Goal: Task Accomplishment & Management: Manage account settings

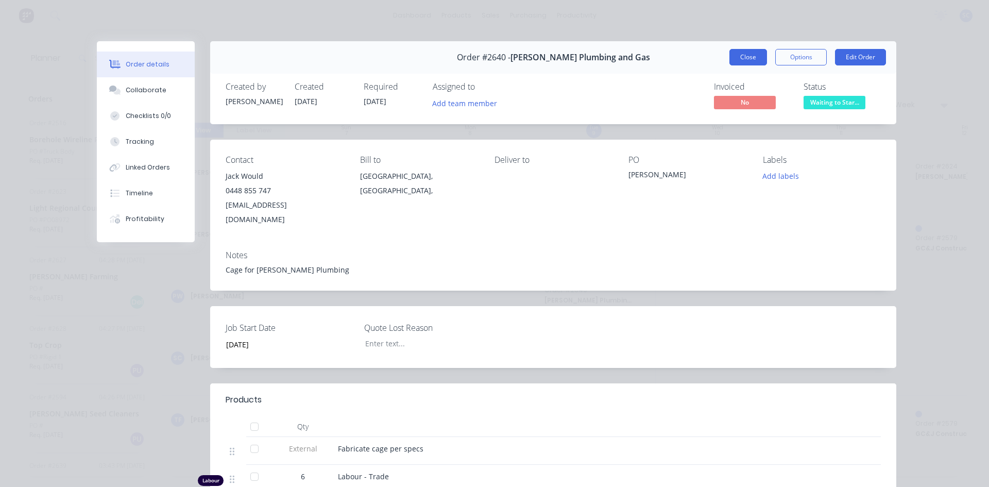
click at [740, 57] on button "Close" at bounding box center [749, 57] width 38 height 16
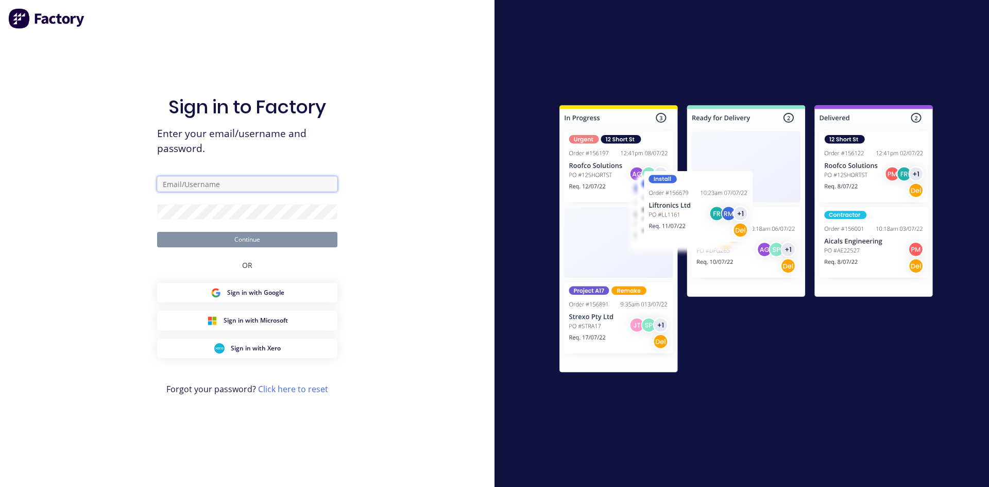
type input "[EMAIL_ADDRESS][DOMAIN_NAME]"
click at [288, 237] on button "Continue" at bounding box center [247, 239] width 180 height 15
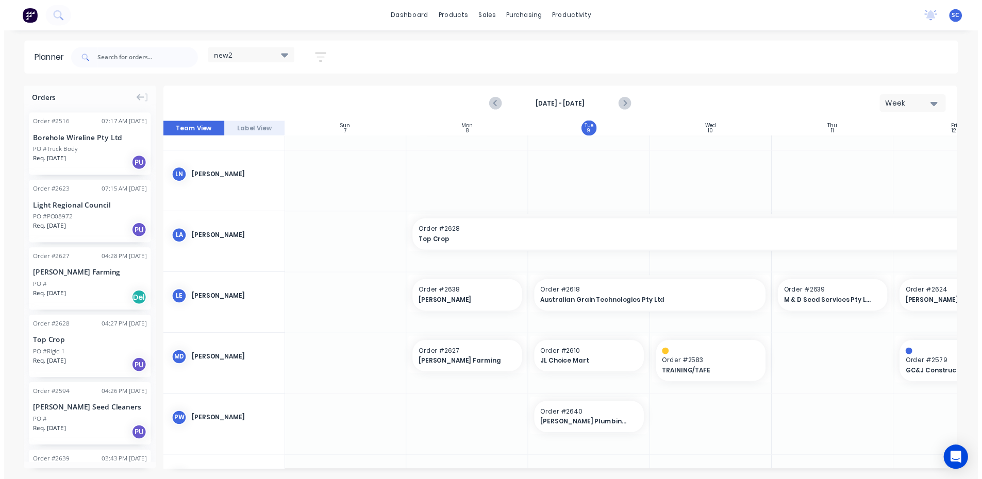
scroll to position [258, 1]
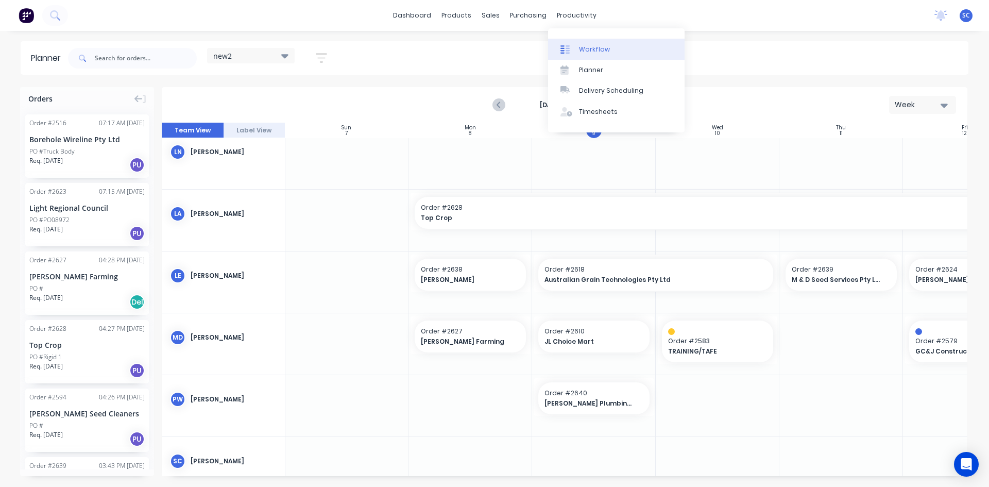
click at [603, 48] on div "Workflow" at bounding box center [594, 49] width 31 height 9
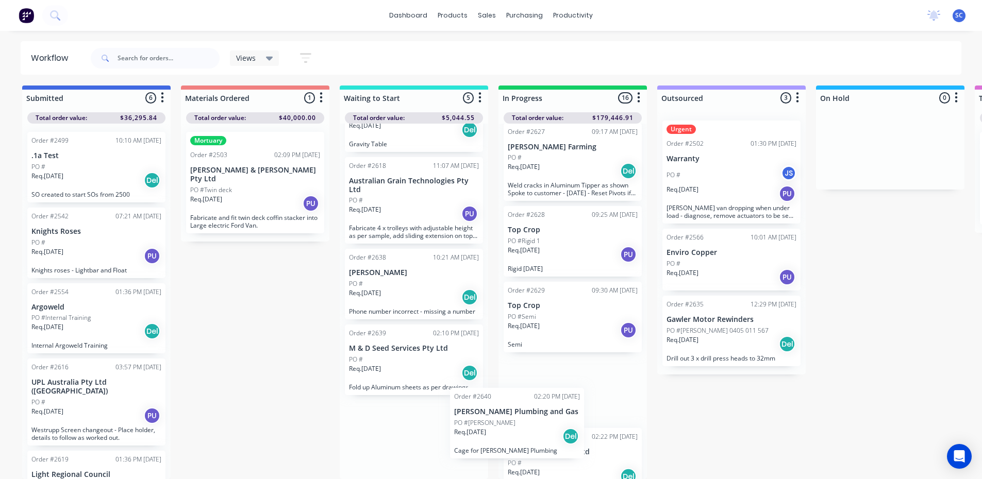
scroll to position [1019, 0]
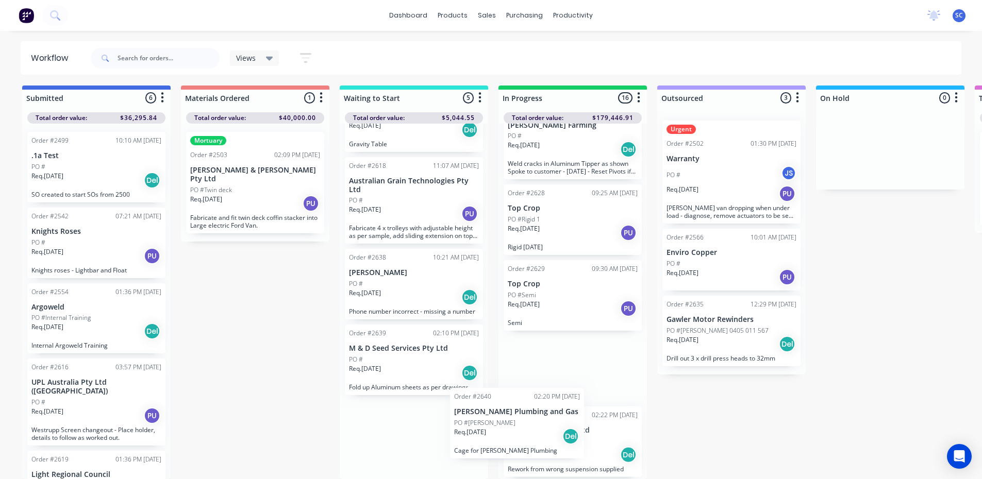
drag, startPoint x: 374, startPoint y: 428, endPoint x: 484, endPoint y: 415, distance: 110.4
click at [484, 415] on div "Order #2576 09:07 AM 05/08/25 Top Crop PO #Gravity Table Req. 05/08/25 Del Grav…" at bounding box center [414, 302] width 148 height 356
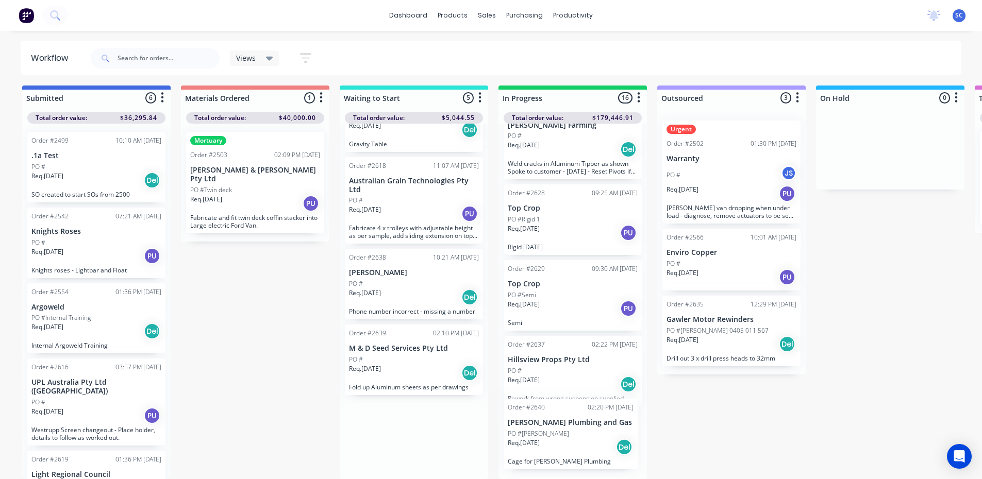
scroll to position [0, 0]
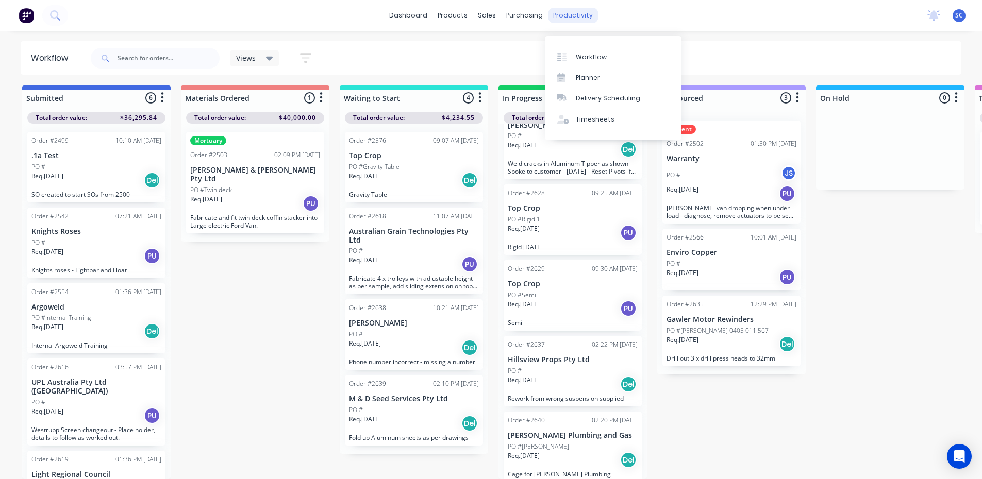
click at [574, 22] on div "productivity" at bounding box center [573, 15] width 50 height 15
click at [590, 115] on div "Timesheets" at bounding box center [595, 119] width 39 height 9
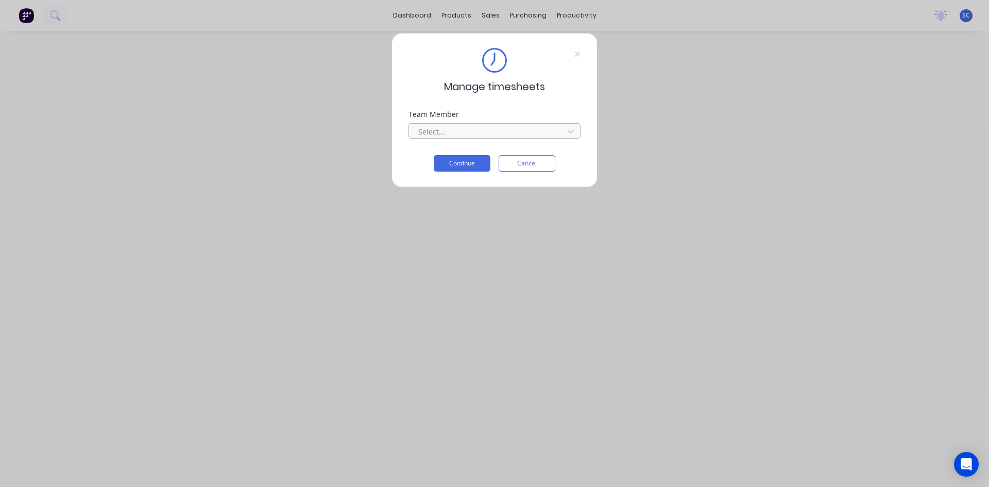
click at [474, 132] on div at bounding box center [487, 131] width 141 height 13
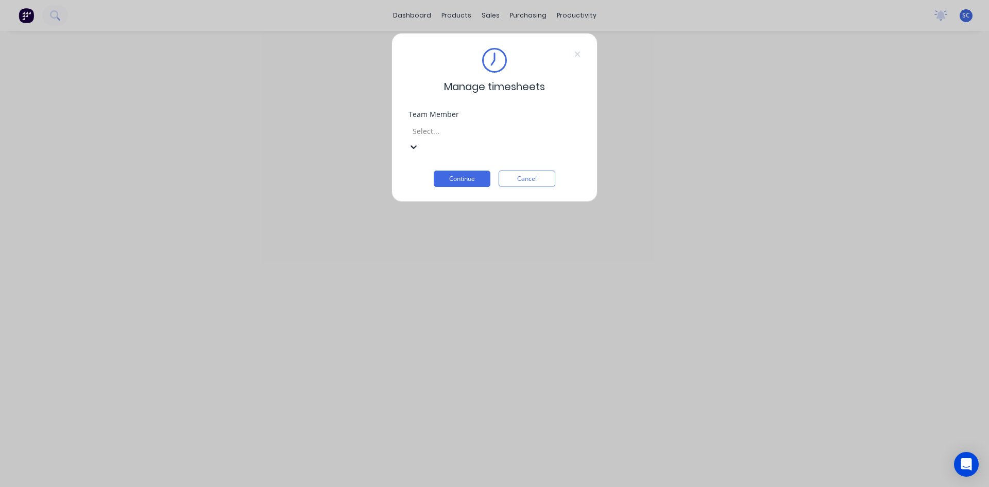
click at [486, 486] on div "[PERSON_NAME]" at bounding box center [494, 492] width 989 height 11
click at [479, 171] on button "Continue" at bounding box center [462, 179] width 57 height 16
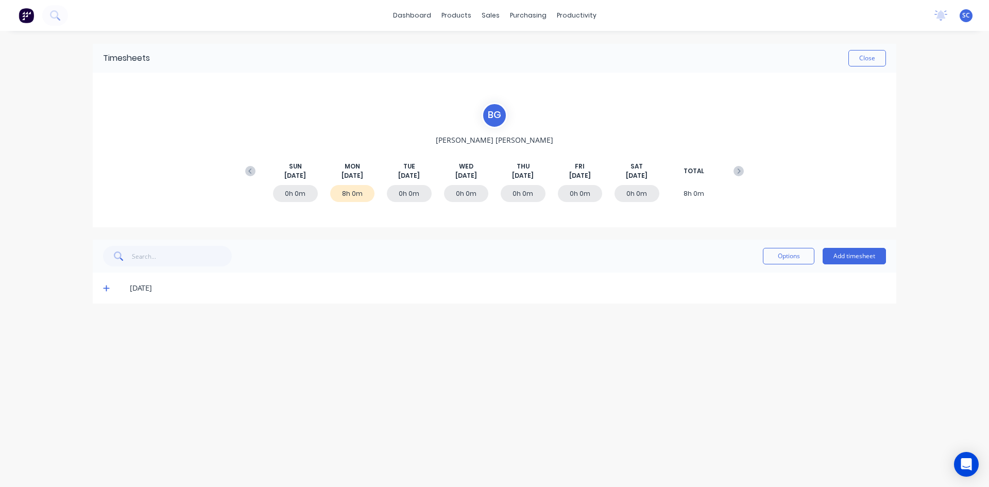
click at [107, 289] on icon at bounding box center [106, 288] width 6 height 6
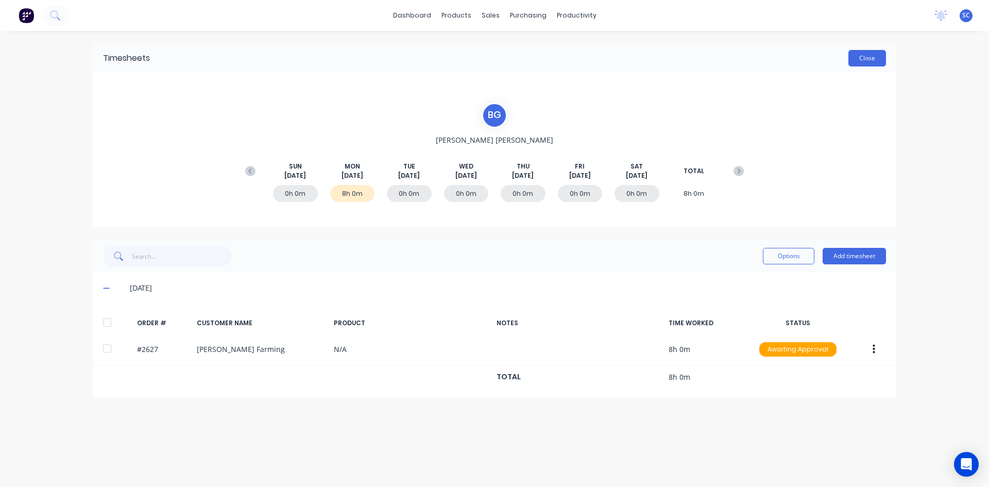
click at [860, 55] on button "Close" at bounding box center [868, 58] width 38 height 16
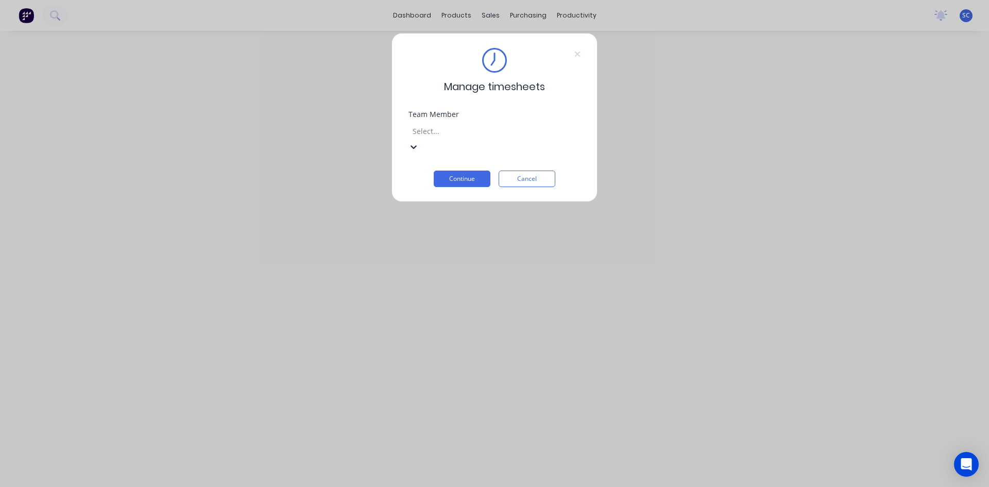
click at [481, 132] on div at bounding box center [486, 131] width 148 height 13
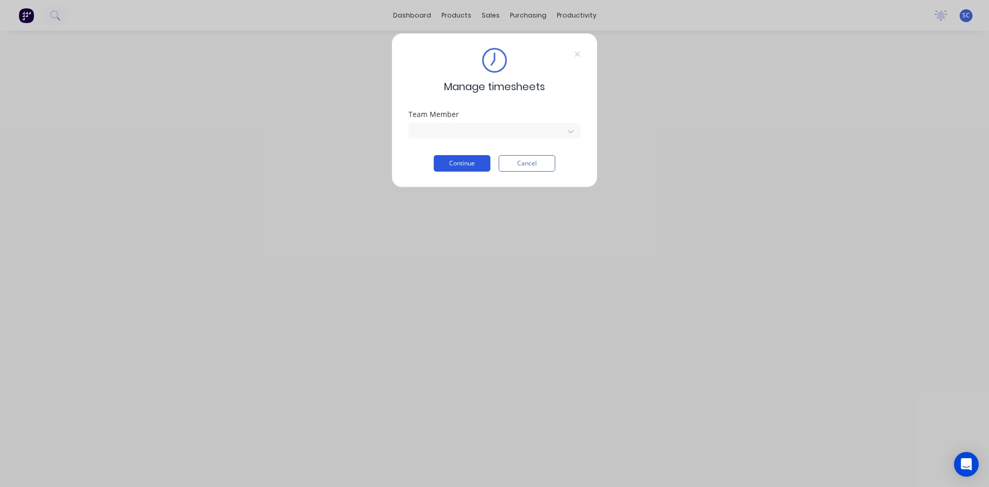
click at [473, 159] on button "Continue" at bounding box center [462, 163] width 57 height 16
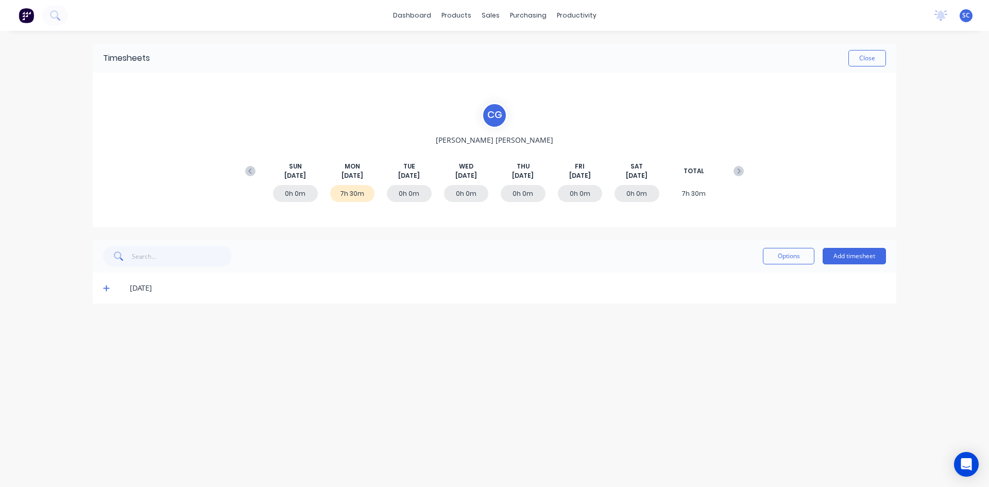
click at [106, 287] on icon at bounding box center [106, 287] width 7 height 7
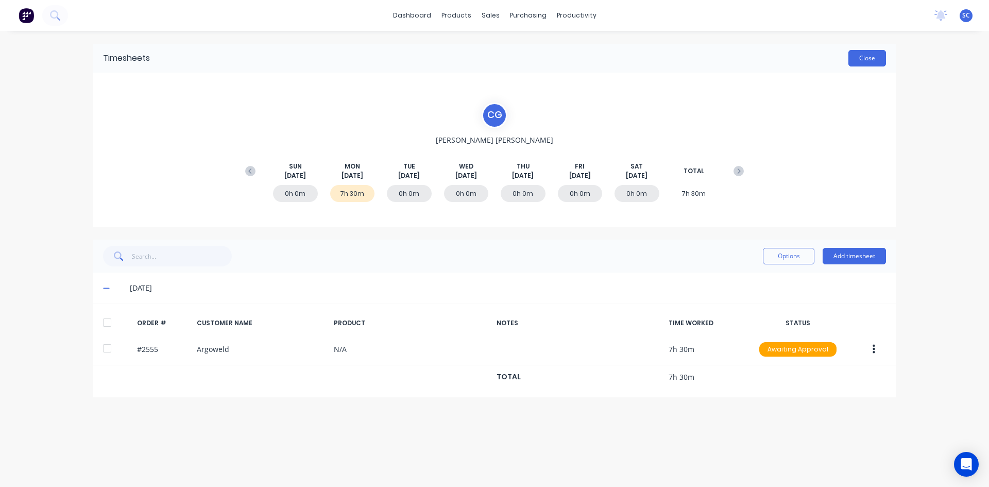
click at [858, 58] on button "Close" at bounding box center [868, 58] width 38 height 16
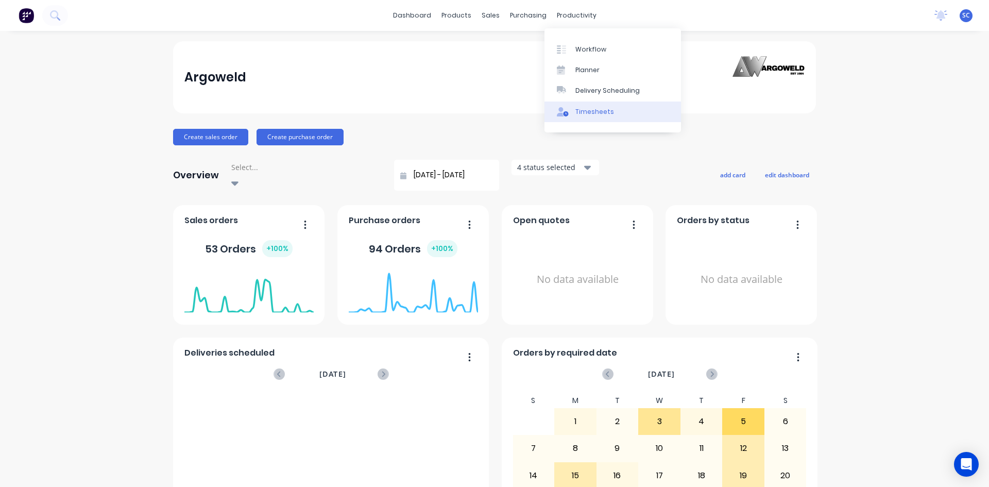
click at [603, 107] on div "Timesheets" at bounding box center [595, 111] width 39 height 9
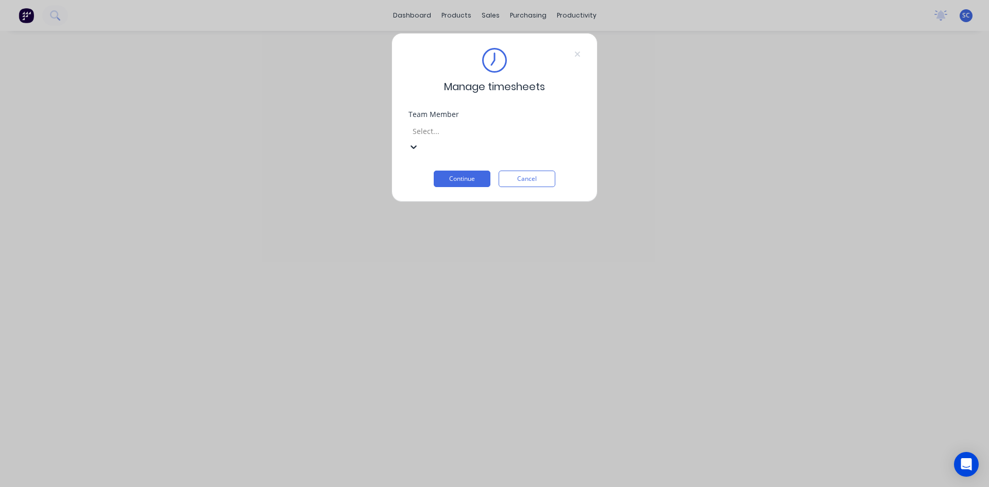
click at [443, 133] on div at bounding box center [486, 131] width 148 height 13
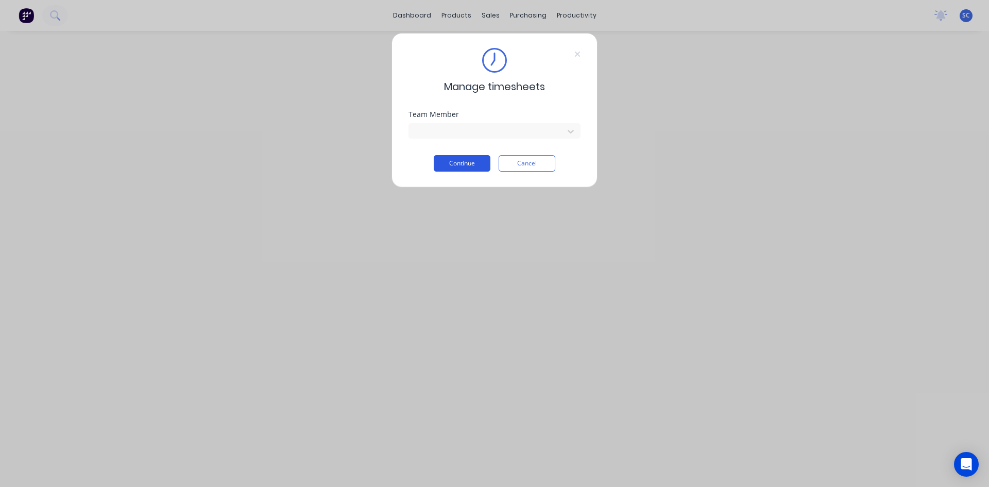
click at [452, 160] on button "Continue" at bounding box center [462, 163] width 57 height 16
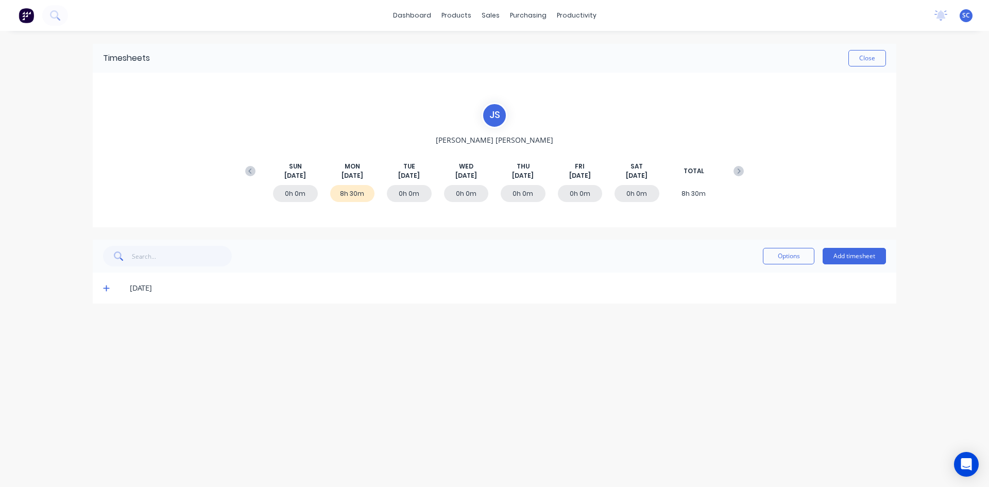
click at [106, 289] on icon at bounding box center [106, 287] width 7 height 7
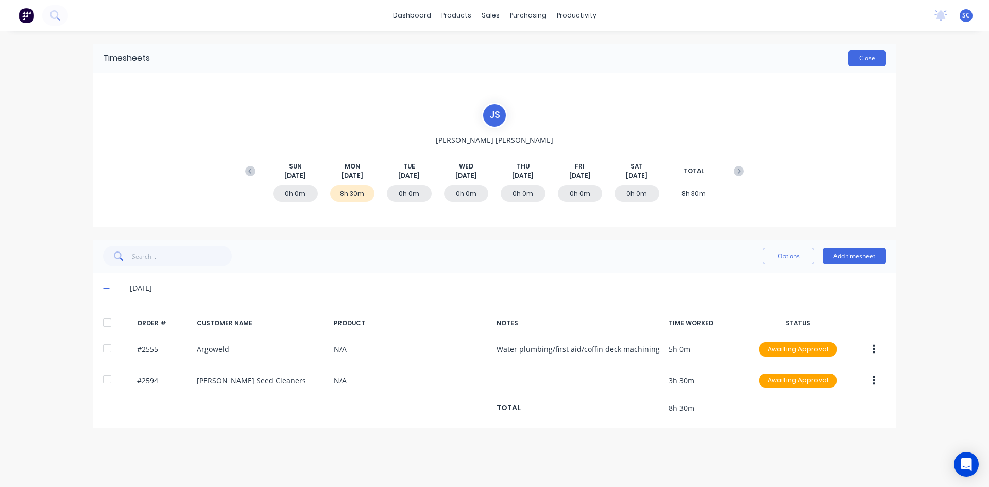
click at [868, 59] on button "Close" at bounding box center [868, 58] width 38 height 16
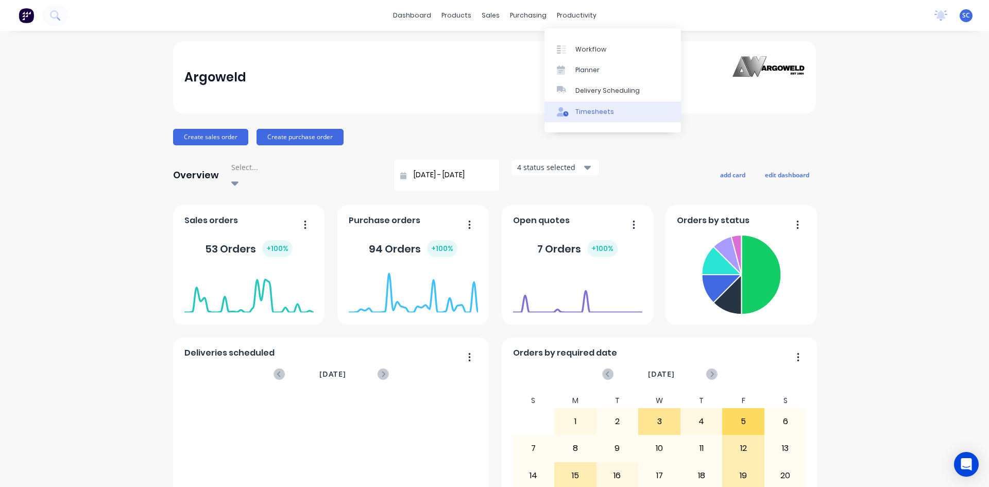
click at [584, 106] on link "Timesheets" at bounding box center [613, 112] width 137 height 21
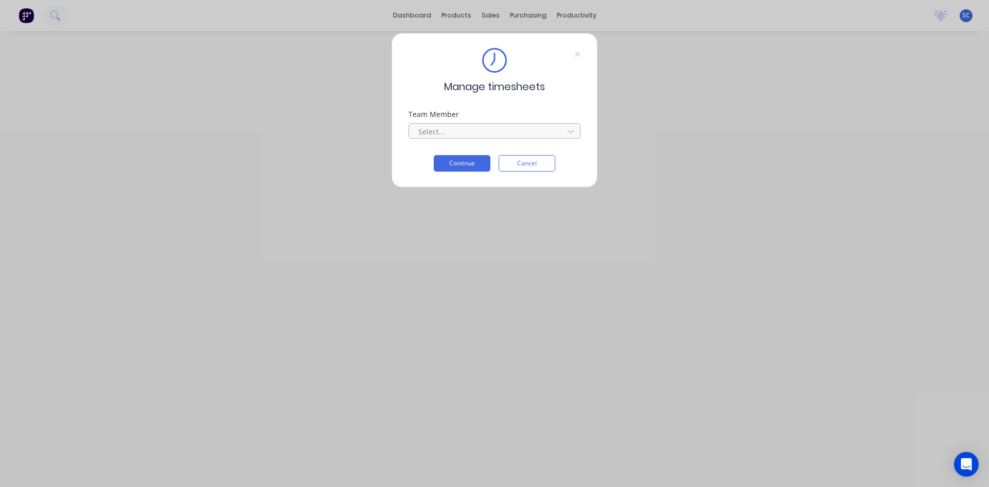
click at [531, 127] on div at bounding box center [487, 131] width 141 height 13
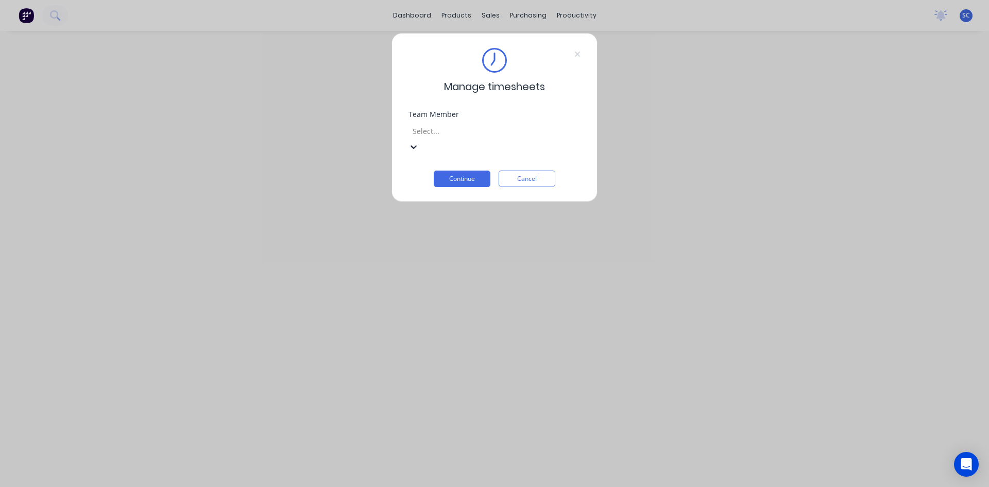
click at [445, 171] on button "Continue" at bounding box center [462, 179] width 57 height 16
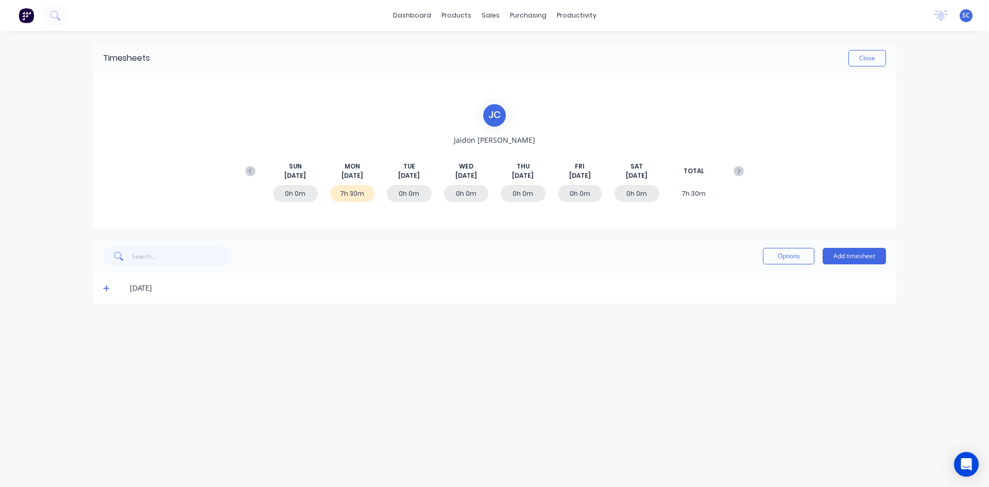
click at [105, 292] on icon at bounding box center [106, 287] width 7 height 7
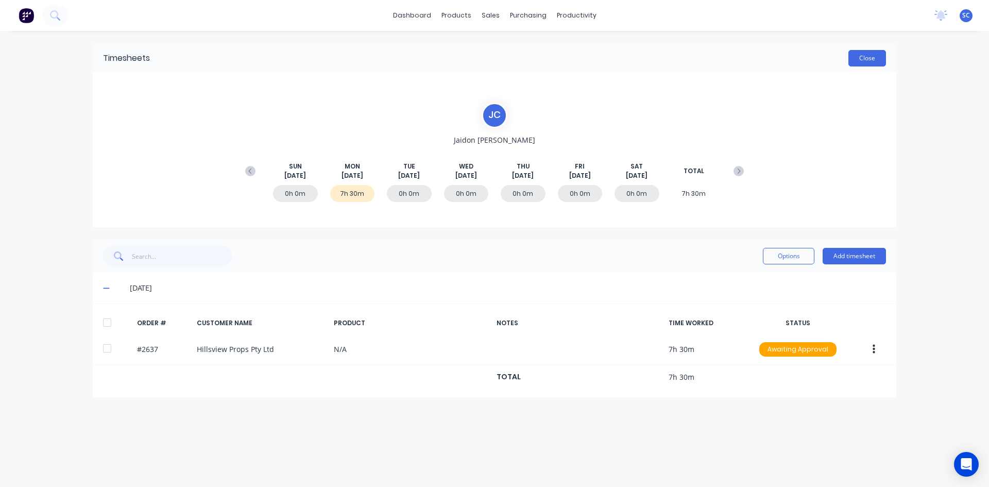
click at [865, 58] on button "Close" at bounding box center [868, 58] width 38 height 16
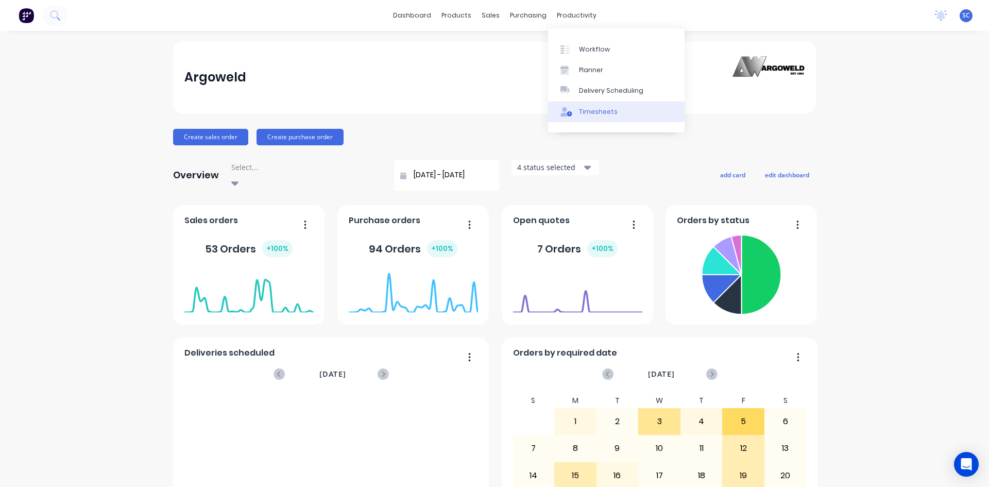
click at [591, 117] on link "Timesheets" at bounding box center [616, 112] width 137 height 21
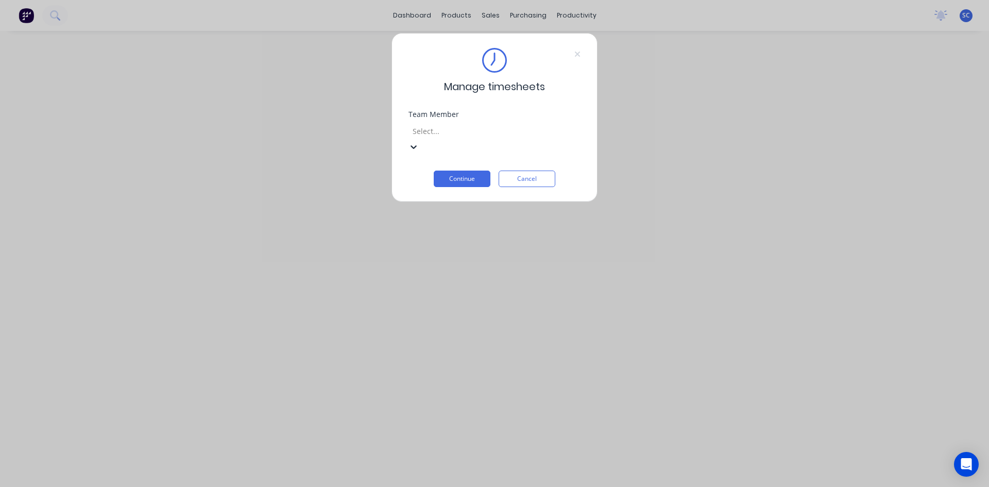
click at [475, 132] on div at bounding box center [486, 131] width 148 height 13
click at [477, 171] on button "Continue" at bounding box center [462, 179] width 57 height 16
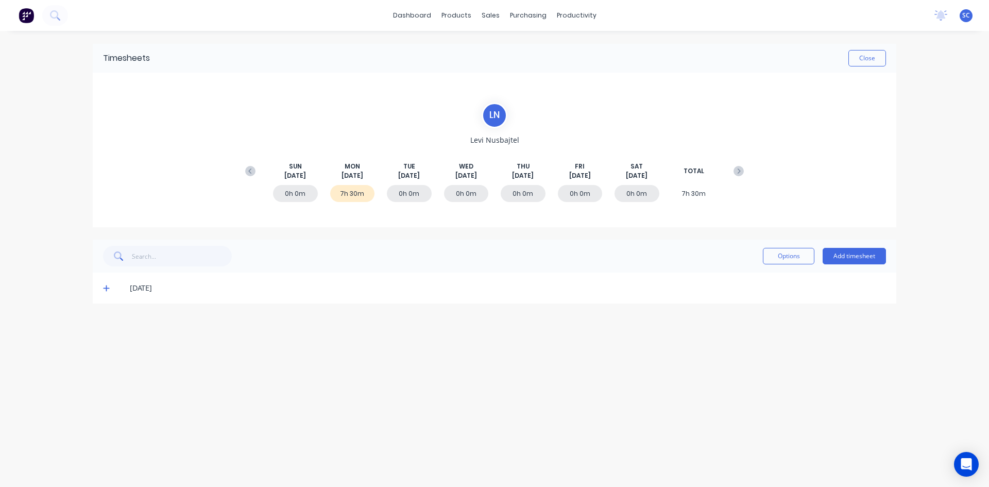
click at [107, 286] on icon at bounding box center [106, 288] width 6 height 6
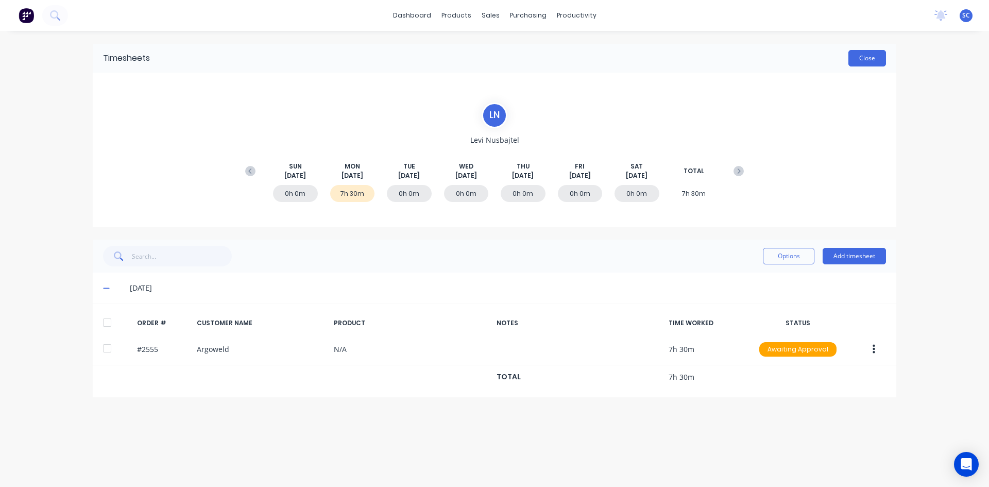
click at [872, 56] on button "Close" at bounding box center [868, 58] width 38 height 16
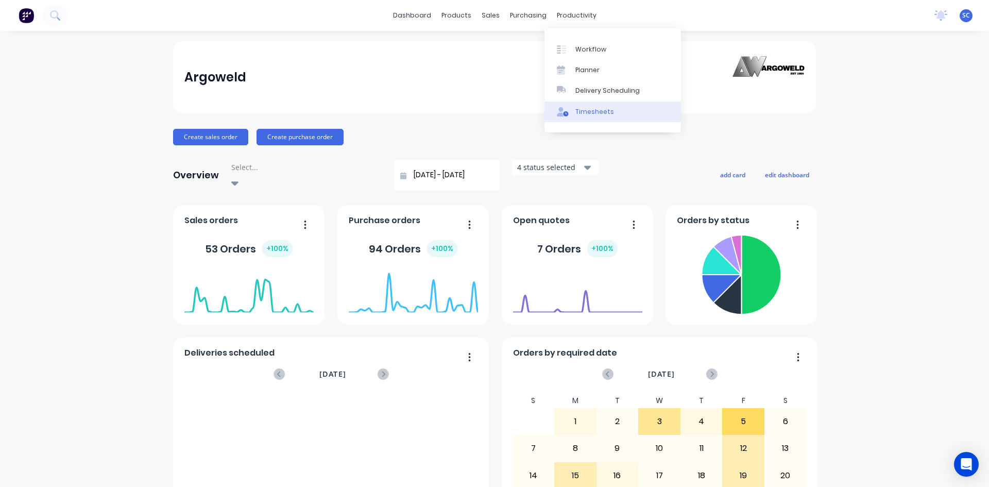
click at [581, 108] on div "Timesheets" at bounding box center [595, 111] width 39 height 9
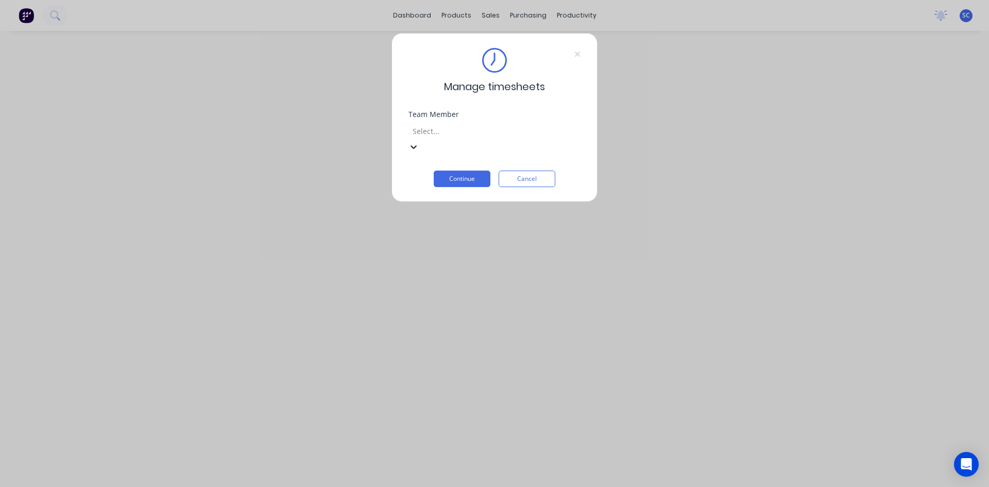
click at [478, 127] on div at bounding box center [486, 131] width 148 height 13
click at [475, 171] on button "Continue" at bounding box center [462, 179] width 57 height 16
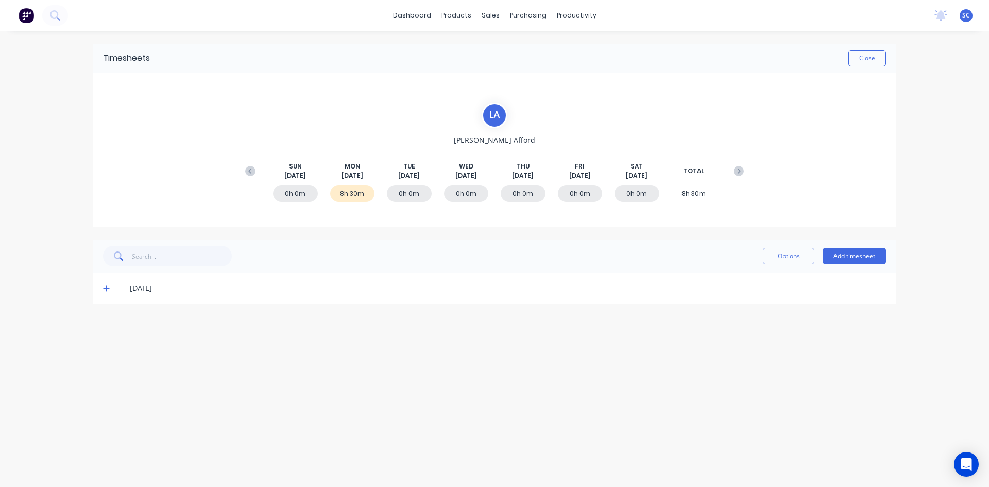
click at [107, 288] on icon at bounding box center [106, 287] width 7 height 7
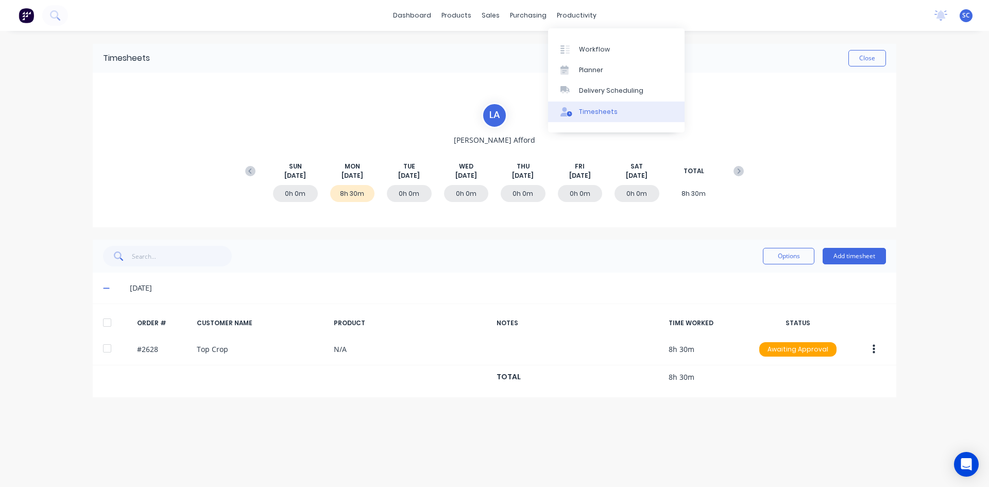
click at [593, 109] on div "Timesheets" at bounding box center [598, 111] width 39 height 9
click at [861, 56] on button "Close" at bounding box center [868, 58] width 38 height 16
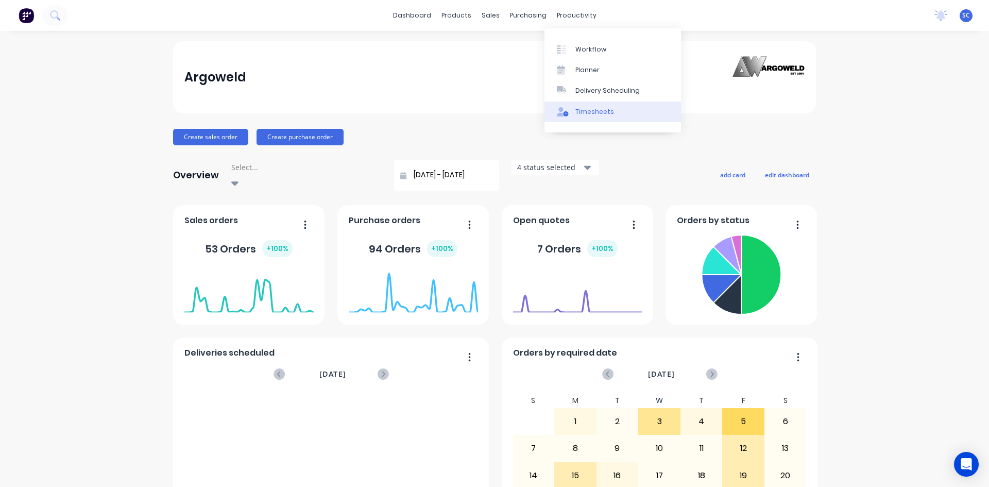
click at [597, 110] on div "Timesheets" at bounding box center [595, 111] width 39 height 9
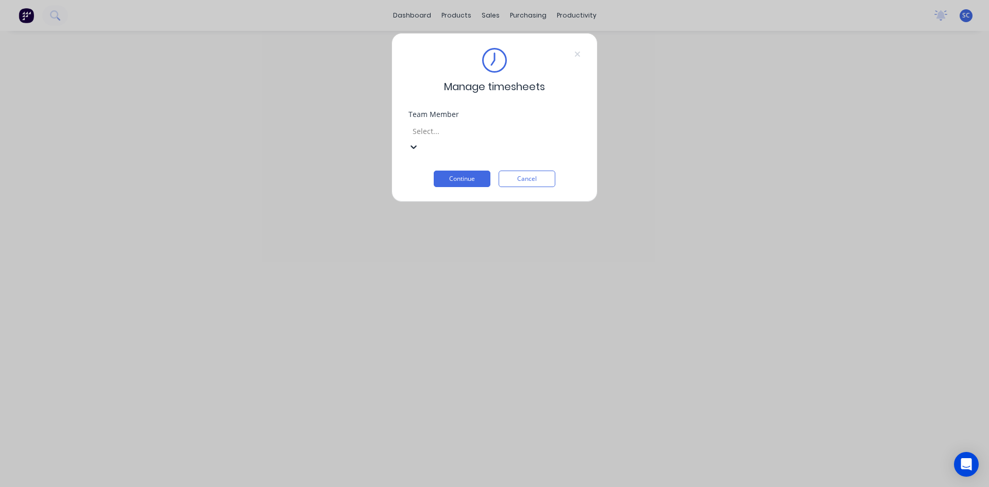
click at [503, 133] on div at bounding box center [486, 131] width 148 height 13
click at [464, 171] on button "Continue" at bounding box center [462, 179] width 57 height 16
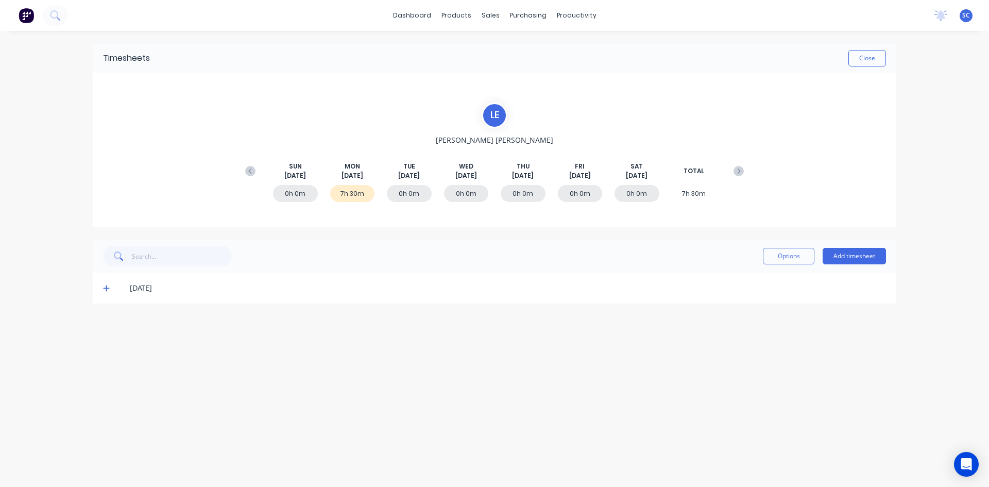
click at [102, 289] on div "[DATE]" at bounding box center [495, 288] width 804 height 31
click at [104, 288] on icon at bounding box center [106, 288] width 6 height 6
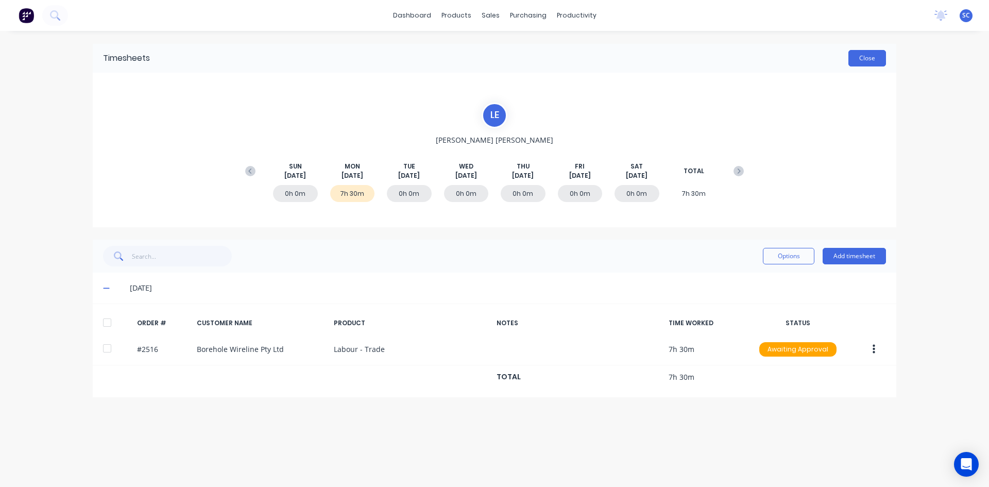
click at [871, 58] on button "Close" at bounding box center [868, 58] width 38 height 16
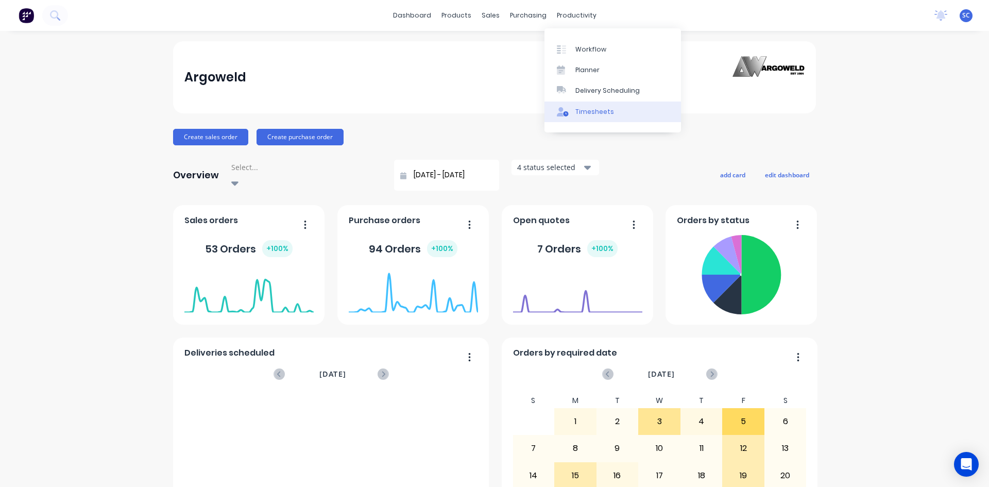
click at [606, 111] on div "Timesheets" at bounding box center [595, 111] width 39 height 9
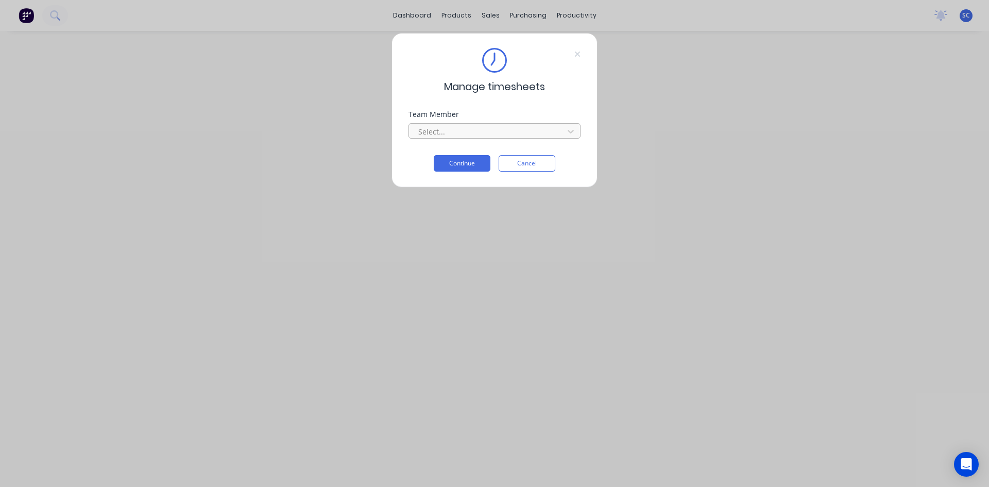
click at [473, 126] on div at bounding box center [487, 131] width 141 height 13
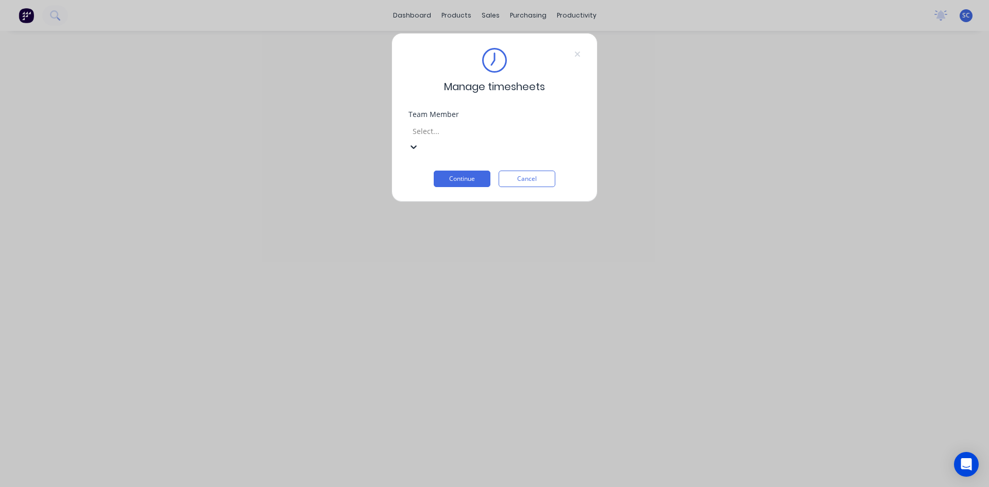
scroll to position [258, 0]
click at [460, 171] on button "Continue" at bounding box center [462, 179] width 57 height 16
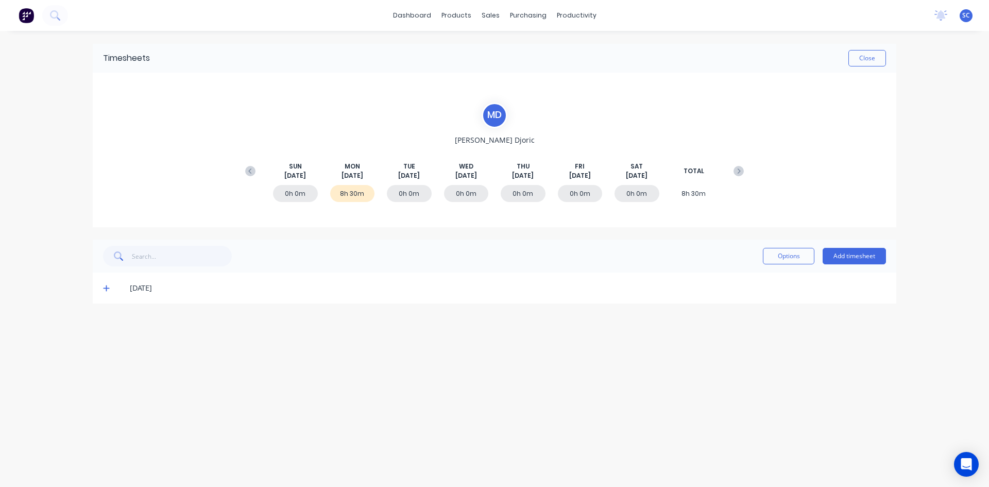
click at [106, 286] on icon at bounding box center [106, 288] width 6 height 6
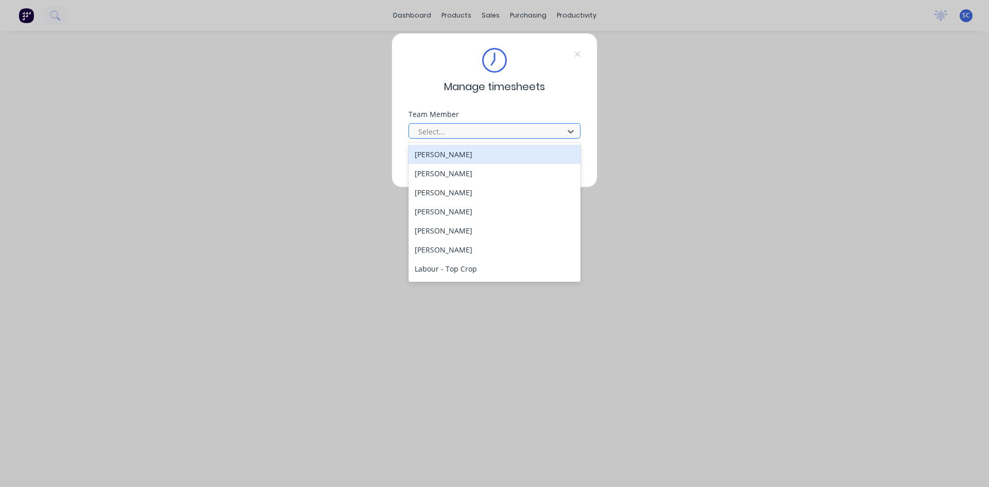
click at [485, 131] on div at bounding box center [487, 131] width 141 height 13
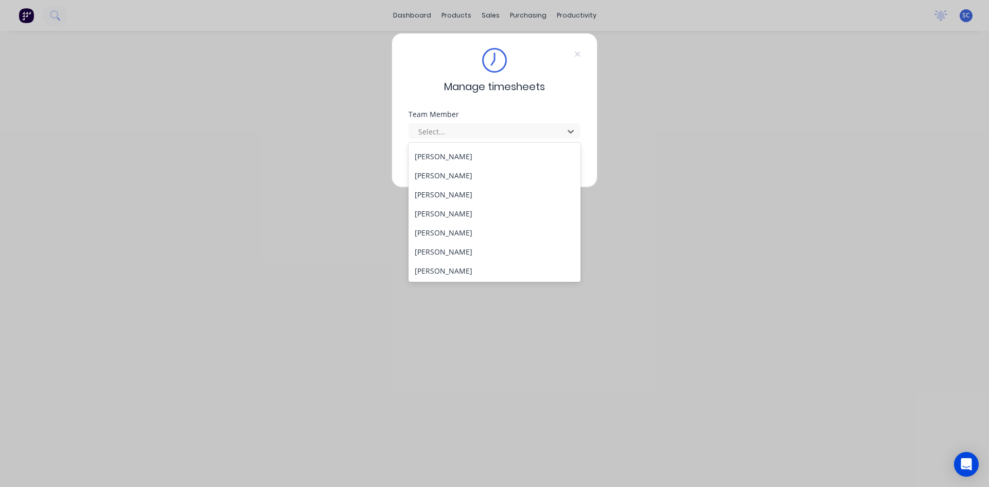
scroll to position [303, 0]
click at [463, 156] on div "[PERSON_NAME]" at bounding box center [495, 155] width 172 height 19
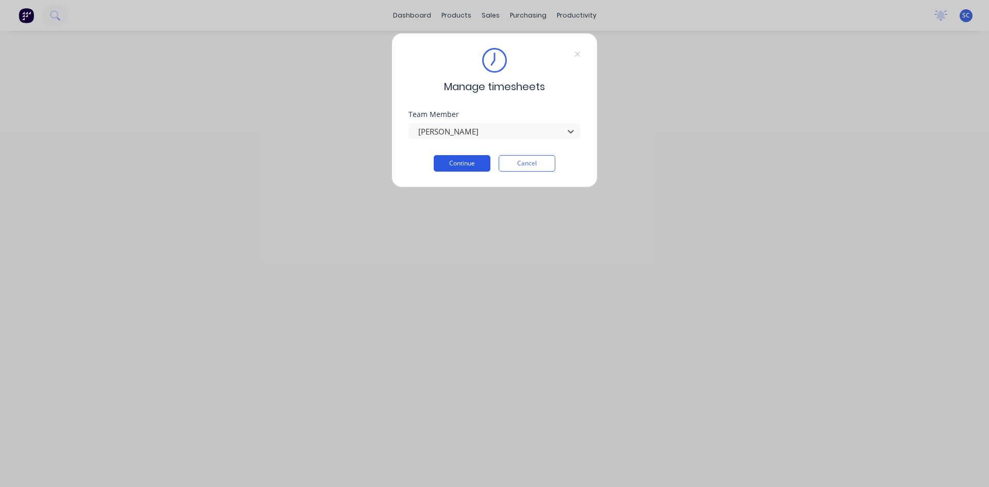
click at [474, 166] on button "Continue" at bounding box center [462, 163] width 57 height 16
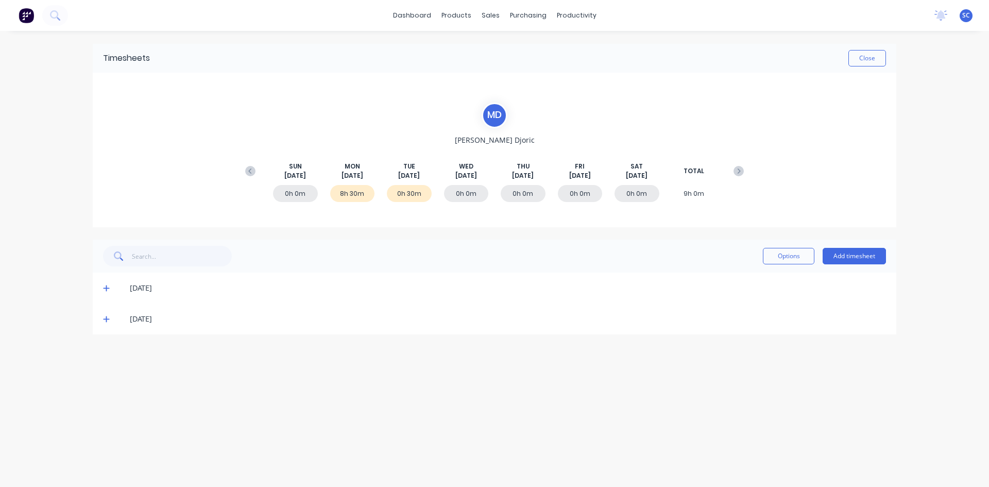
click at [108, 321] on icon at bounding box center [106, 318] width 7 height 7
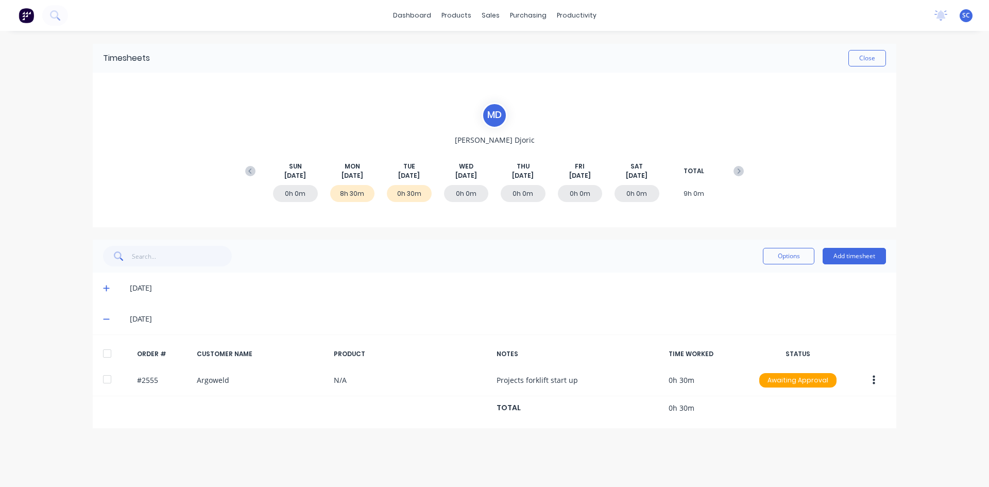
click at [107, 288] on icon at bounding box center [106, 288] width 6 height 6
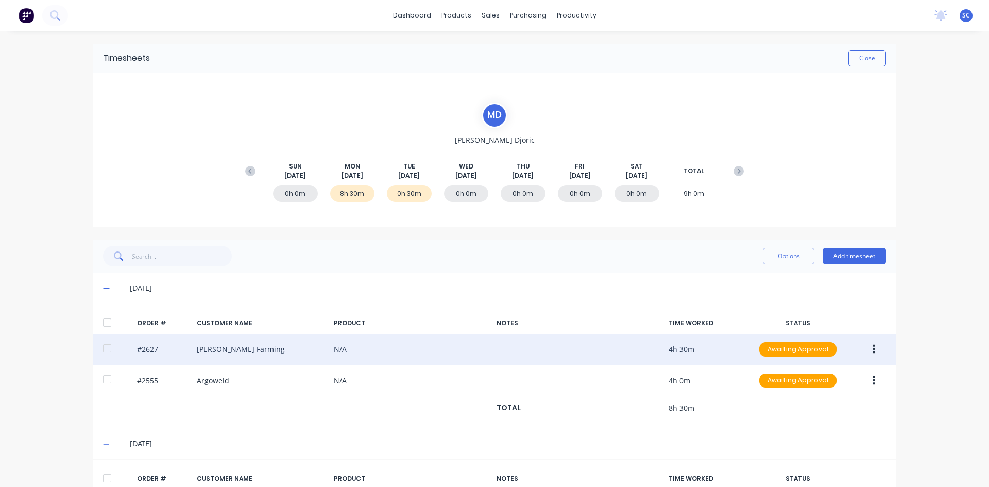
click at [873, 348] on icon "button" at bounding box center [874, 349] width 3 height 11
click at [852, 373] on div "Delete" at bounding box center [837, 376] width 79 height 15
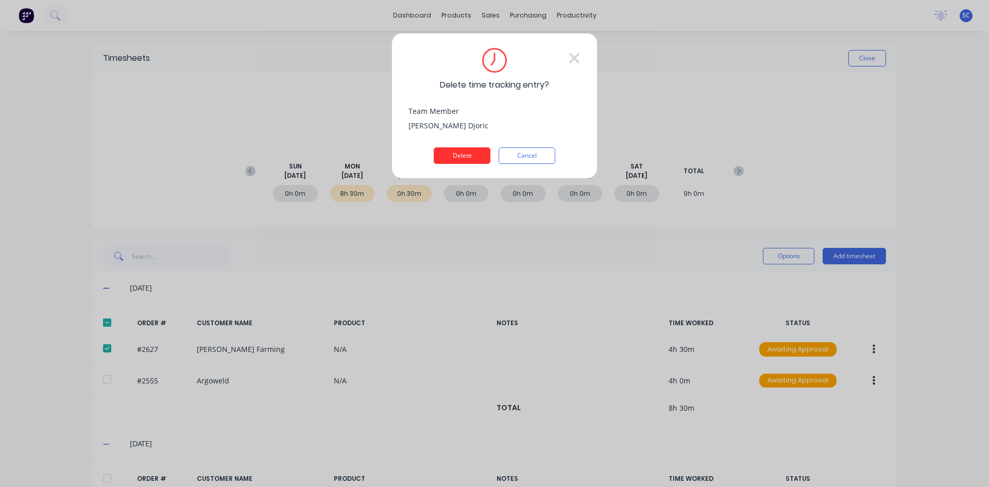
click at [471, 151] on button "Delete" at bounding box center [462, 155] width 57 height 16
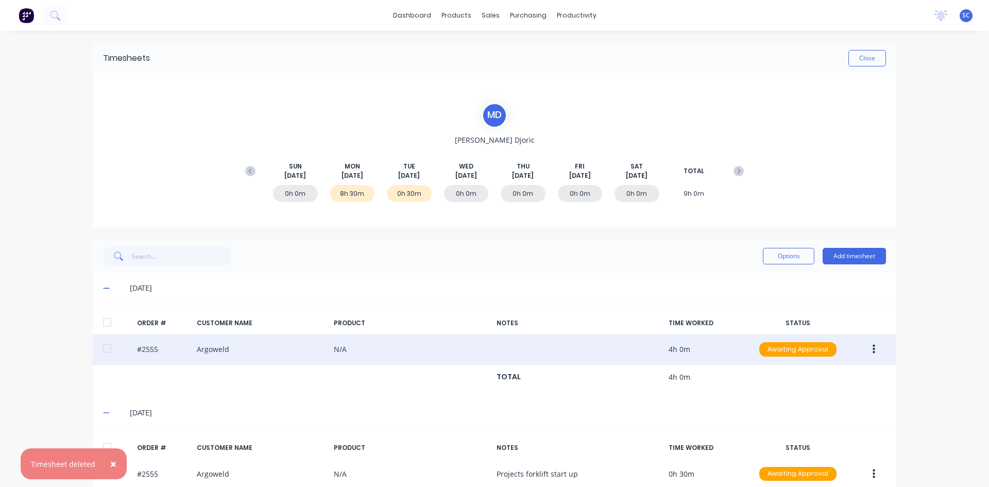
click at [868, 351] on button "button" at bounding box center [874, 349] width 24 height 19
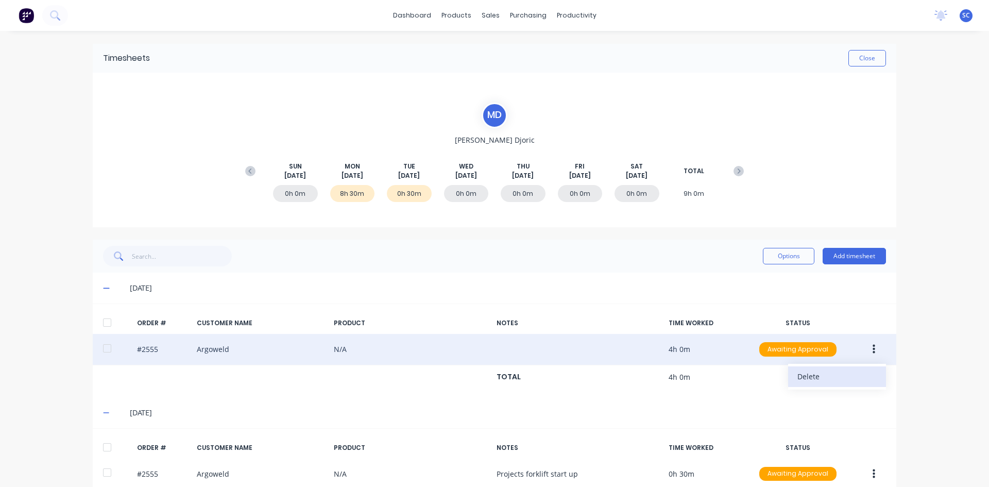
click at [815, 375] on div "Delete" at bounding box center [837, 376] width 79 height 15
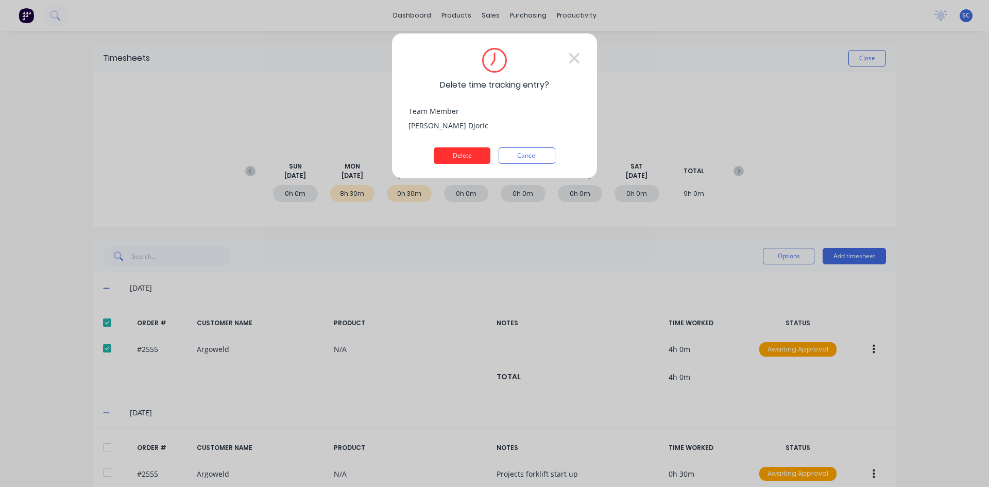
click at [461, 160] on button "Delete" at bounding box center [462, 155] width 57 height 16
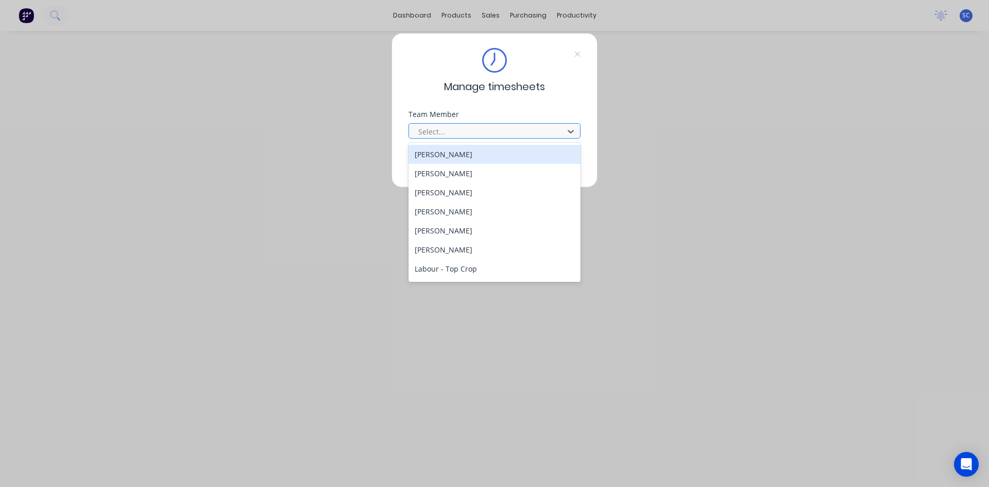
click at [469, 130] on div at bounding box center [487, 131] width 141 height 13
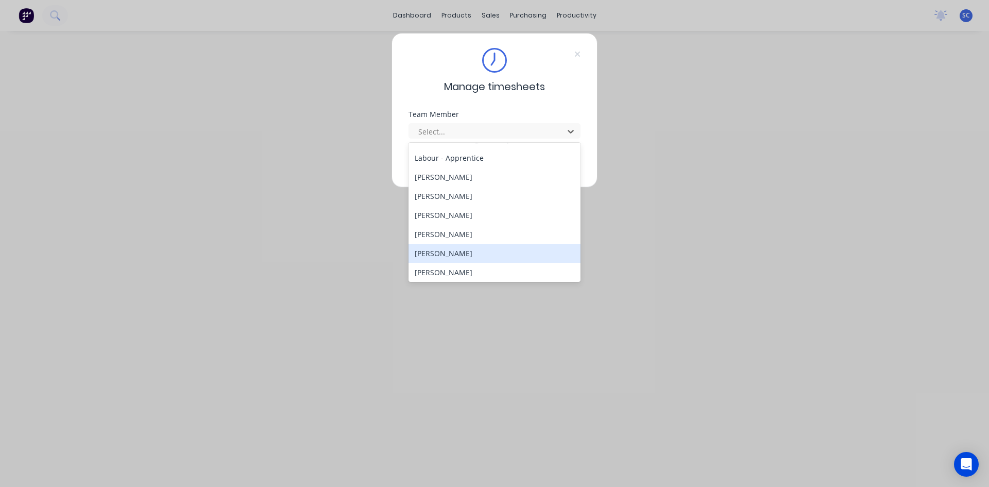
click at [491, 254] on div "[PERSON_NAME]" at bounding box center [495, 253] width 172 height 19
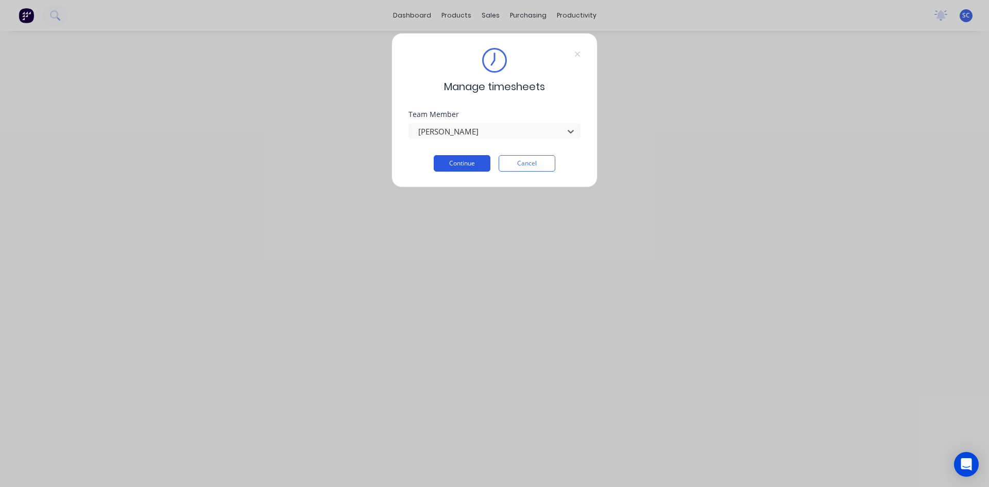
click at [469, 162] on button "Continue" at bounding box center [462, 163] width 57 height 16
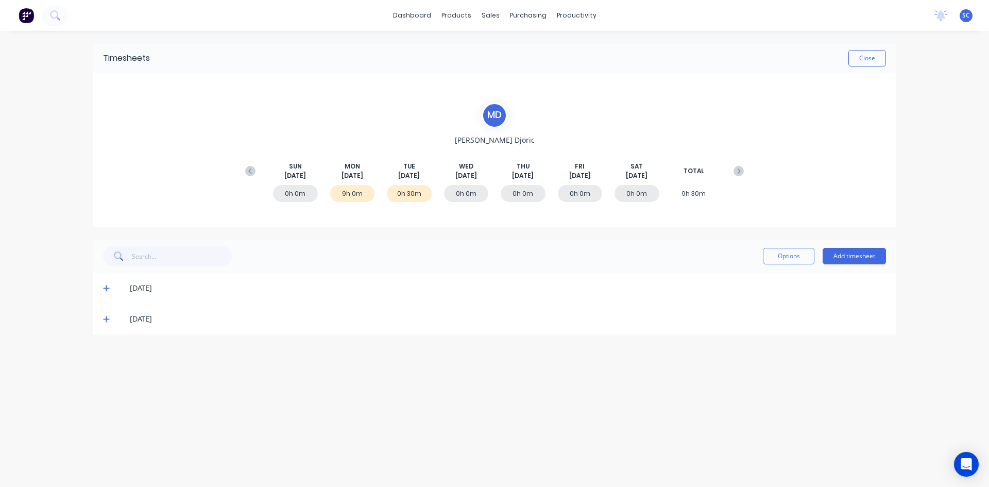
click at [106, 290] on icon at bounding box center [106, 287] width 7 height 7
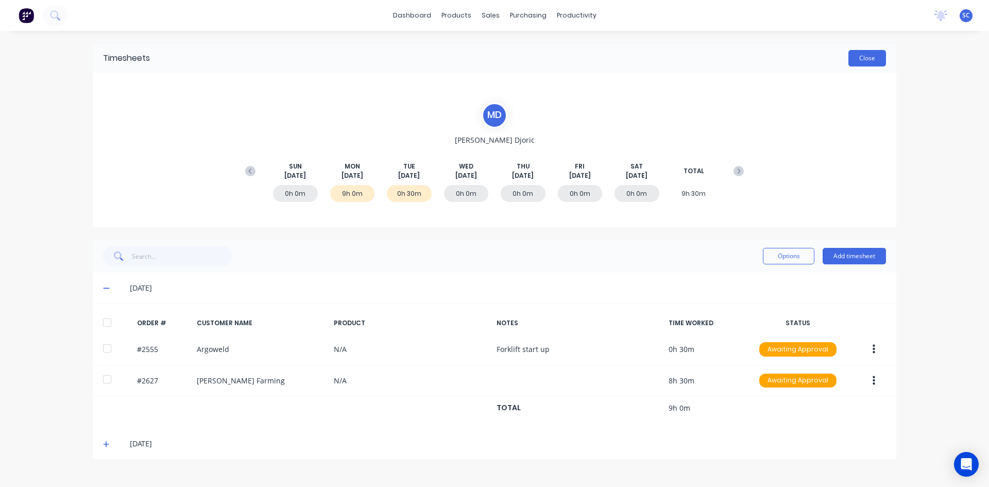
click at [862, 58] on button "Close" at bounding box center [868, 58] width 38 height 16
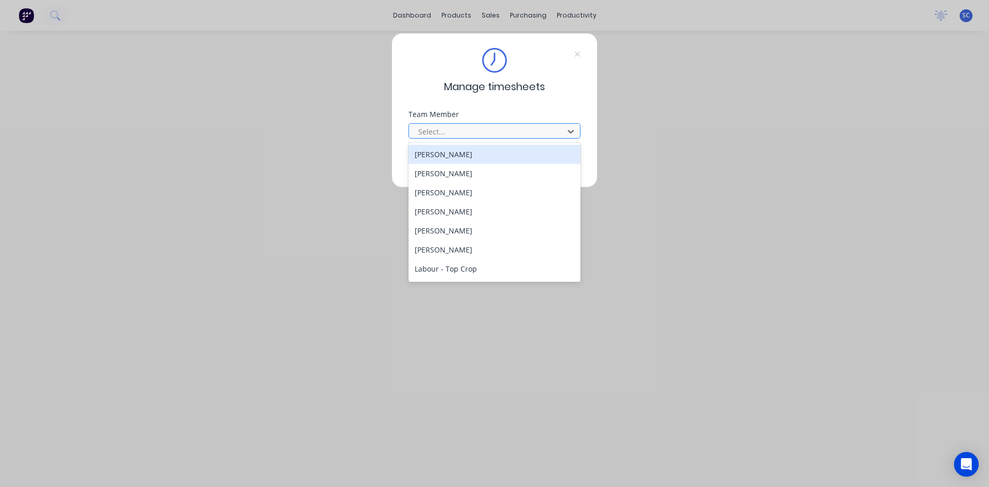
click at [461, 132] on div at bounding box center [487, 131] width 141 height 13
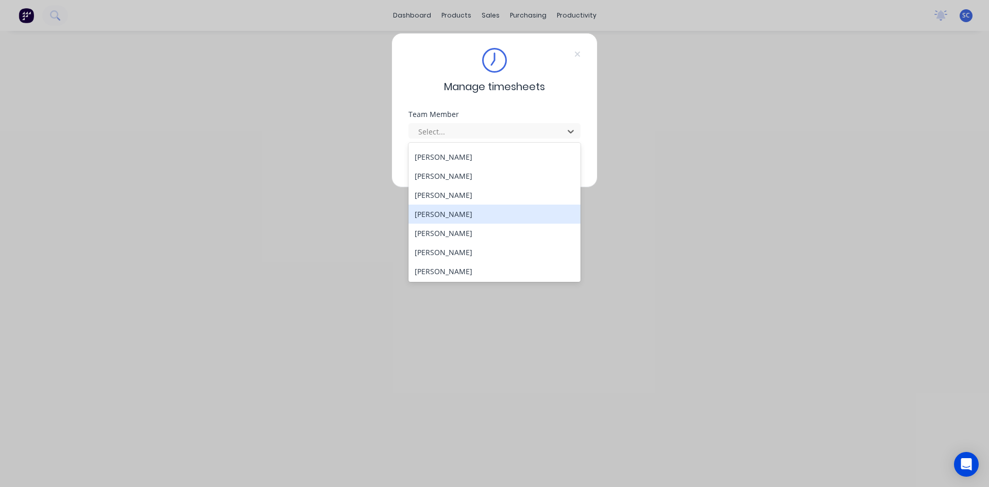
scroll to position [303, 0]
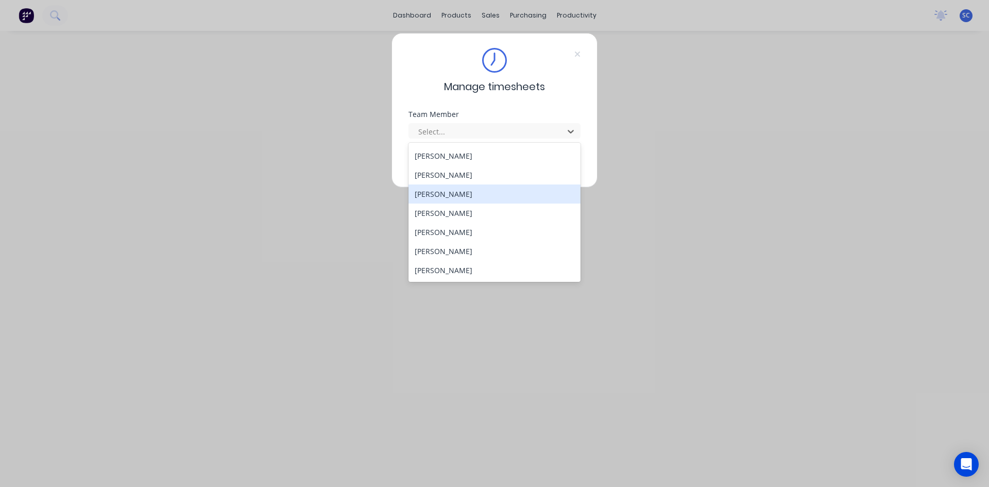
click at [448, 197] on div "[PERSON_NAME]" at bounding box center [495, 193] width 172 height 19
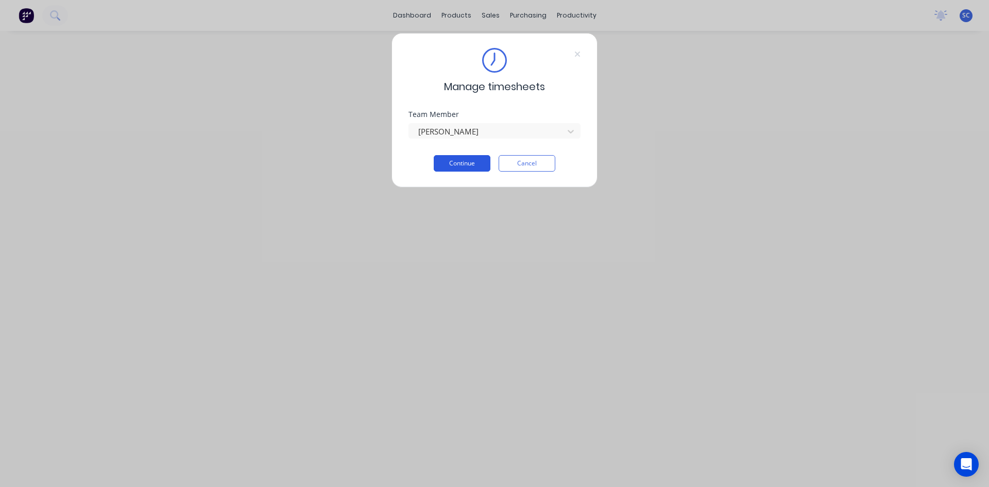
click at [462, 163] on button "Continue" at bounding box center [462, 163] width 57 height 16
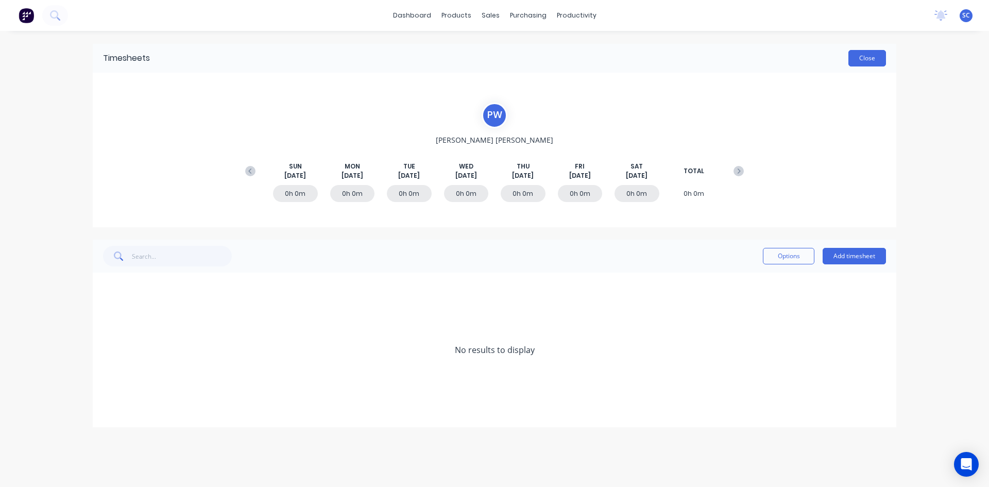
click at [865, 58] on button "Close" at bounding box center [868, 58] width 38 height 16
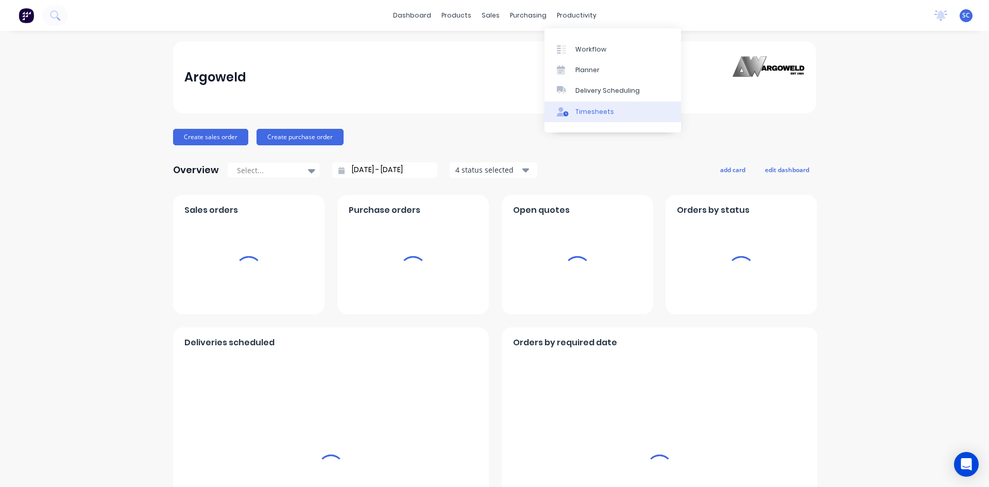
click at [596, 110] on div "Timesheets" at bounding box center [595, 111] width 39 height 9
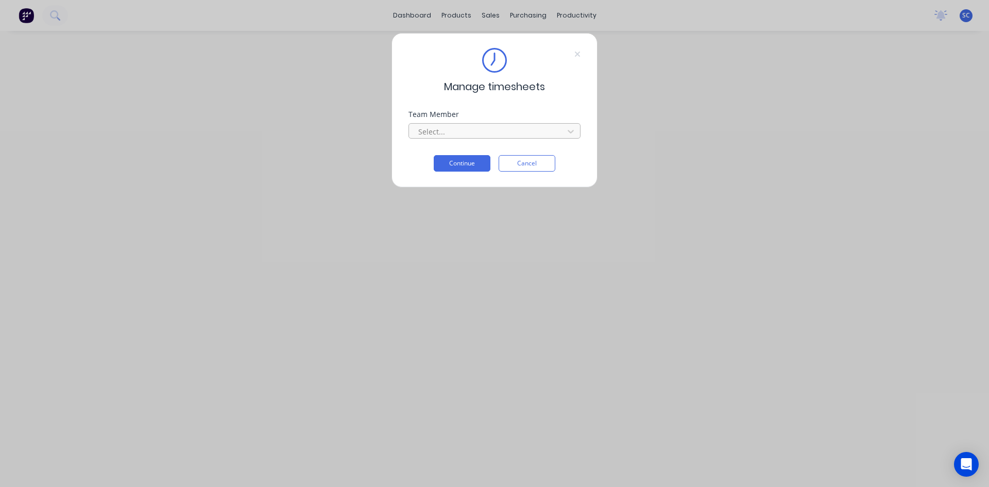
click at [493, 128] on div at bounding box center [487, 131] width 141 height 13
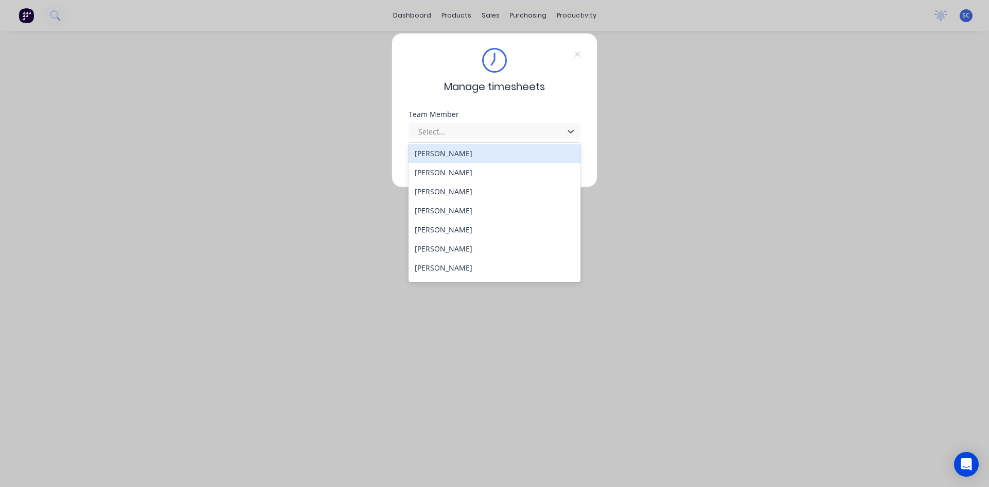
scroll to position [303, 0]
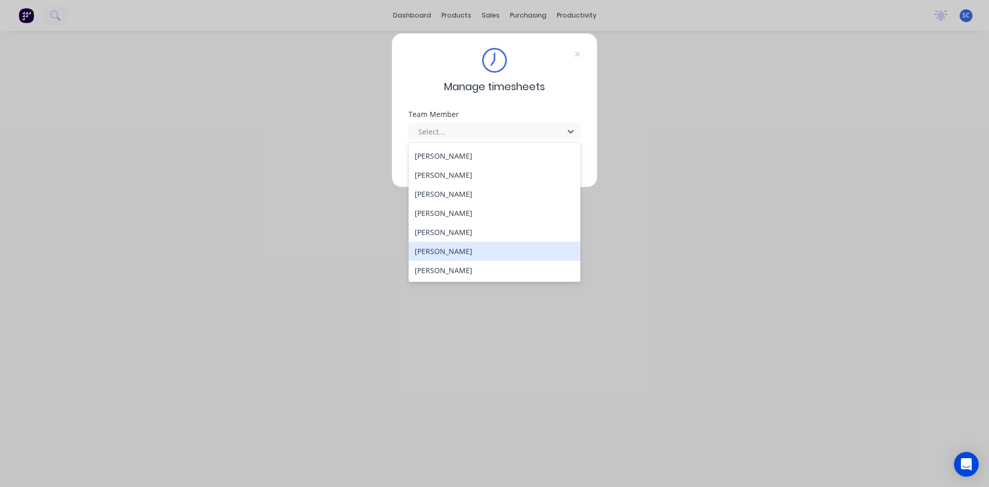
click at [465, 246] on div "[PERSON_NAME]" at bounding box center [495, 251] width 172 height 19
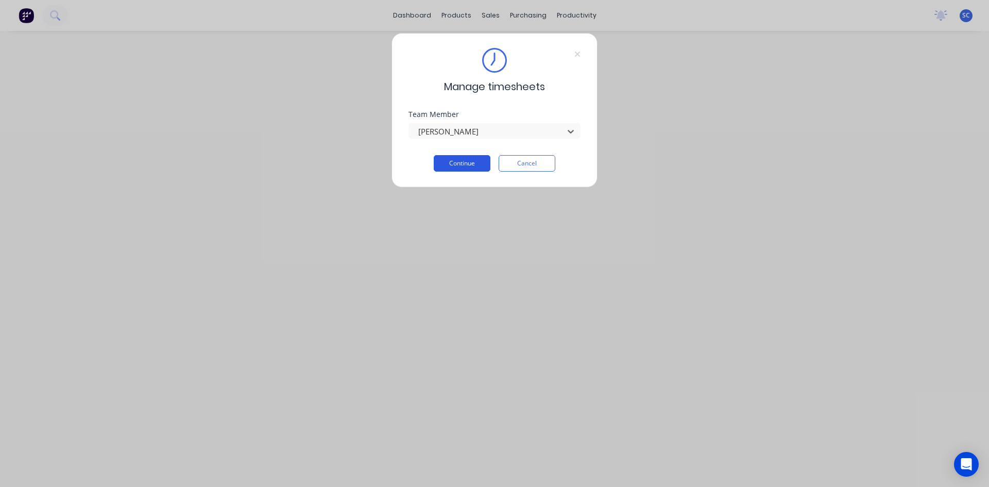
click at [481, 163] on button "Continue" at bounding box center [462, 163] width 57 height 16
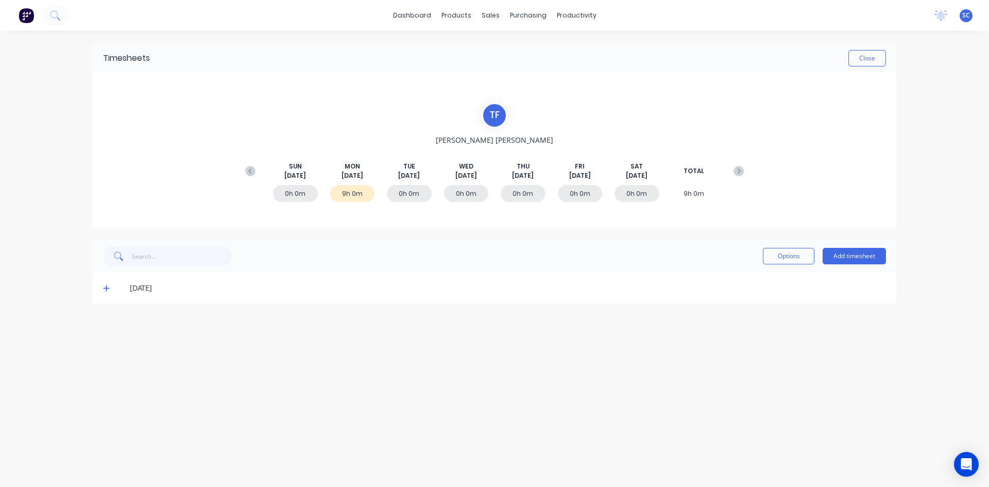
click at [104, 289] on icon at bounding box center [106, 287] width 7 height 7
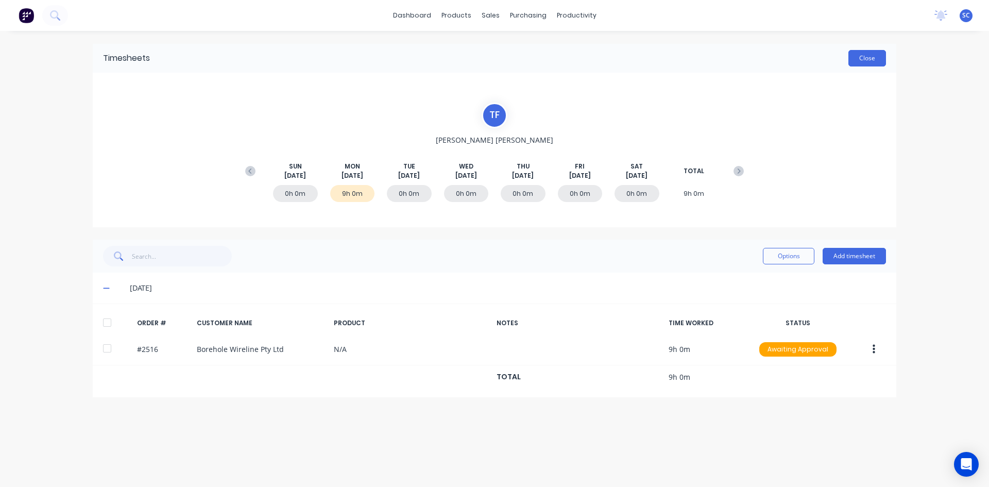
click at [859, 55] on button "Close" at bounding box center [868, 58] width 38 height 16
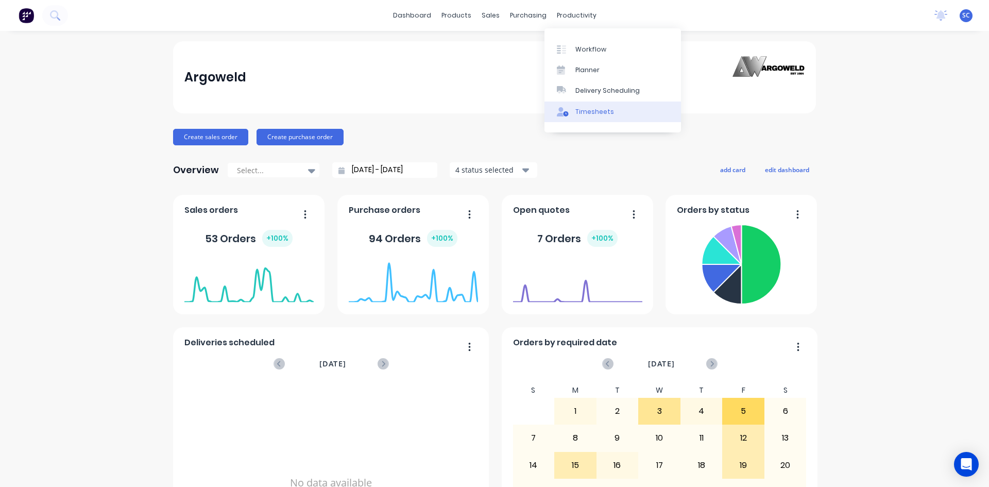
click at [605, 109] on div "Timesheets" at bounding box center [595, 111] width 39 height 9
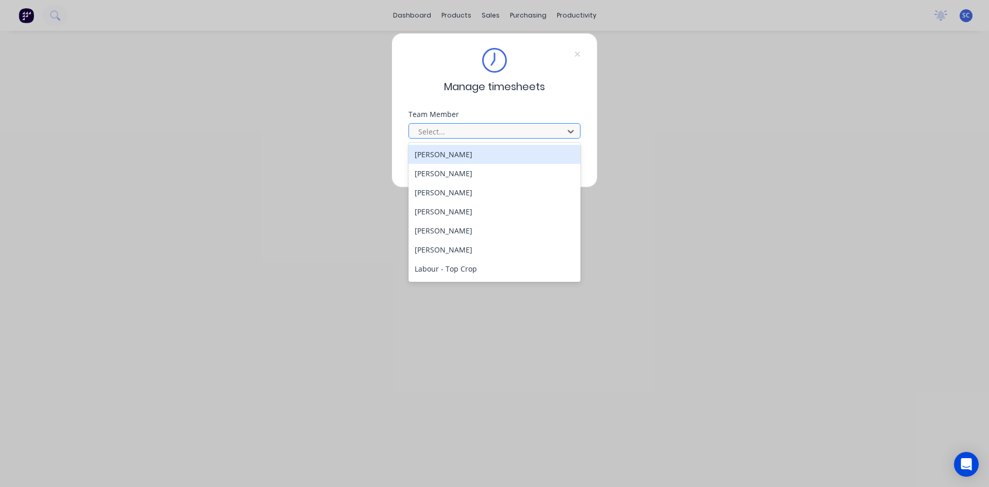
click at [529, 129] on div at bounding box center [487, 131] width 141 height 13
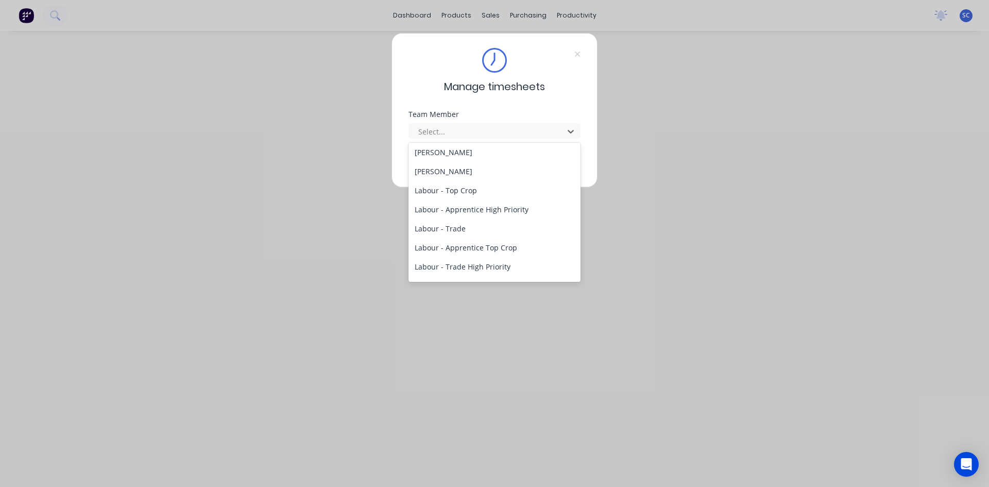
scroll to position [303, 0]
click at [488, 273] on div "[PERSON_NAME]" at bounding box center [495, 270] width 172 height 19
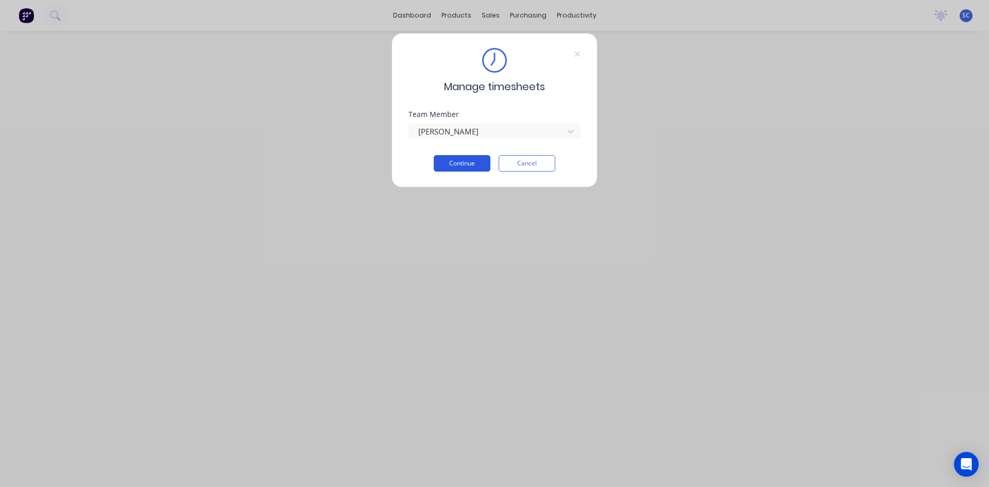
click at [468, 162] on button "Continue" at bounding box center [462, 163] width 57 height 16
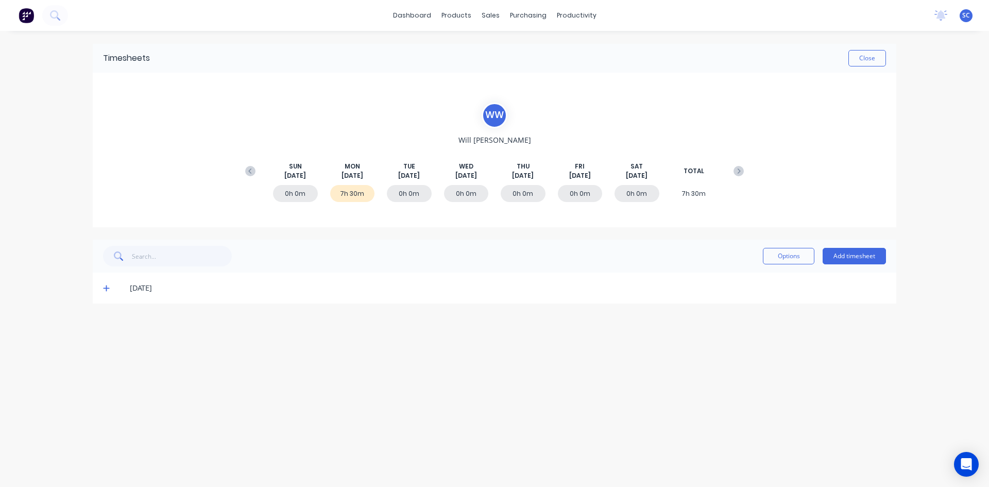
click at [108, 288] on icon at bounding box center [106, 287] width 7 height 7
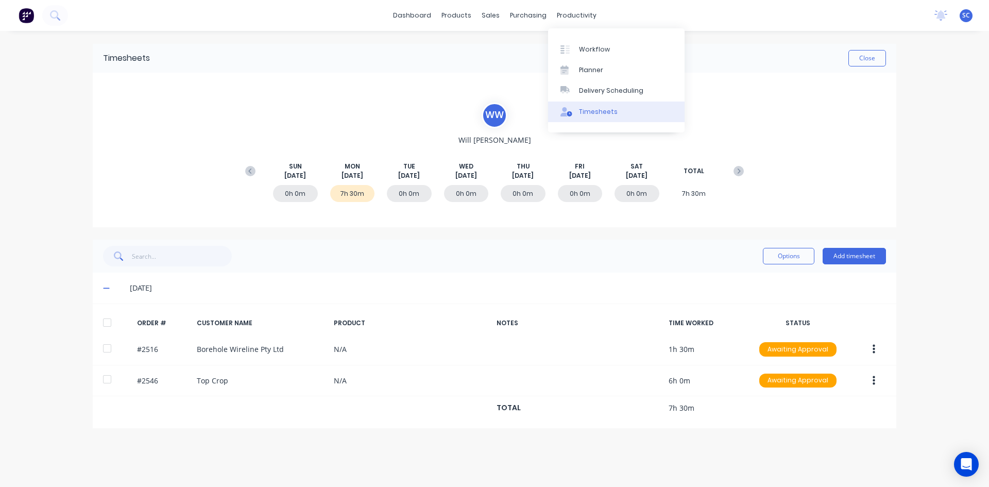
click at [597, 110] on div "Timesheets" at bounding box center [598, 111] width 39 height 9
click at [860, 58] on button "Close" at bounding box center [868, 58] width 38 height 16
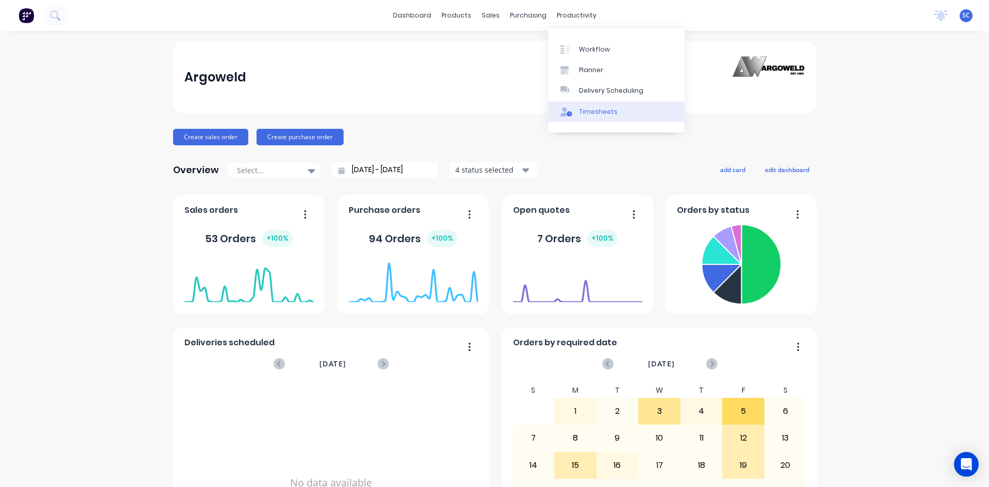
click at [586, 113] on div "Timesheets" at bounding box center [598, 111] width 39 height 9
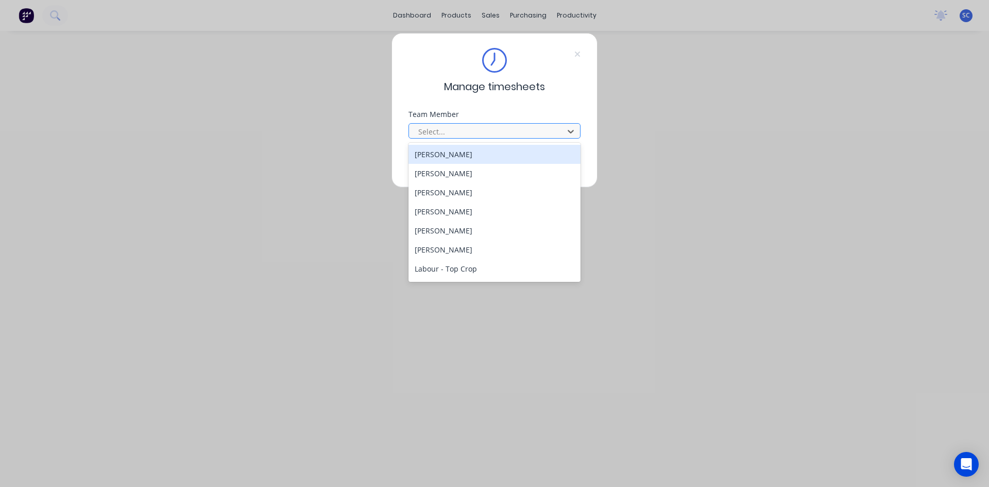
click at [445, 131] on div at bounding box center [487, 131] width 141 height 13
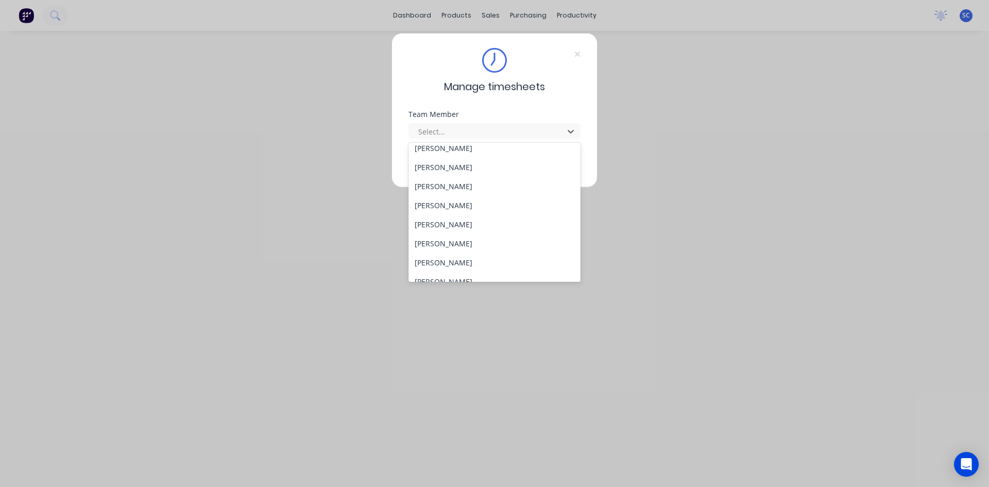
scroll to position [303, 0]
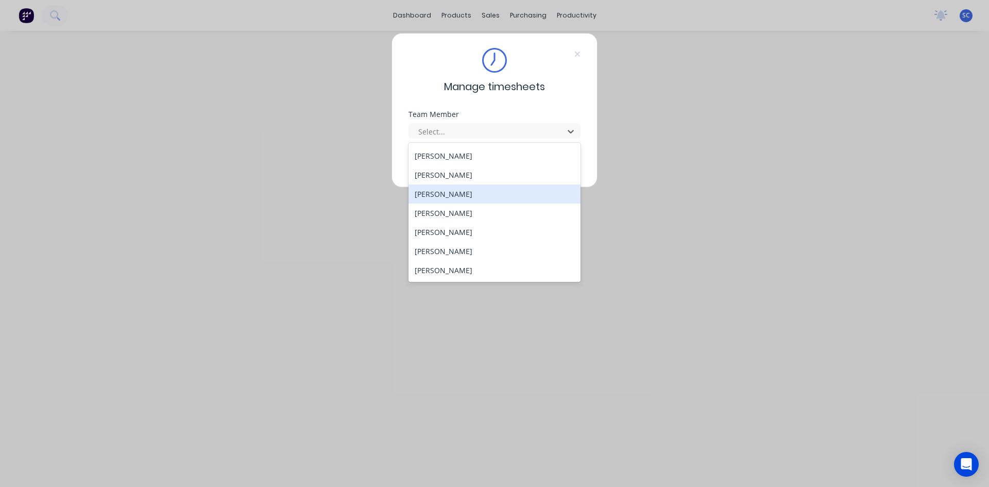
click at [459, 193] on div "[PERSON_NAME]" at bounding box center [495, 193] width 172 height 19
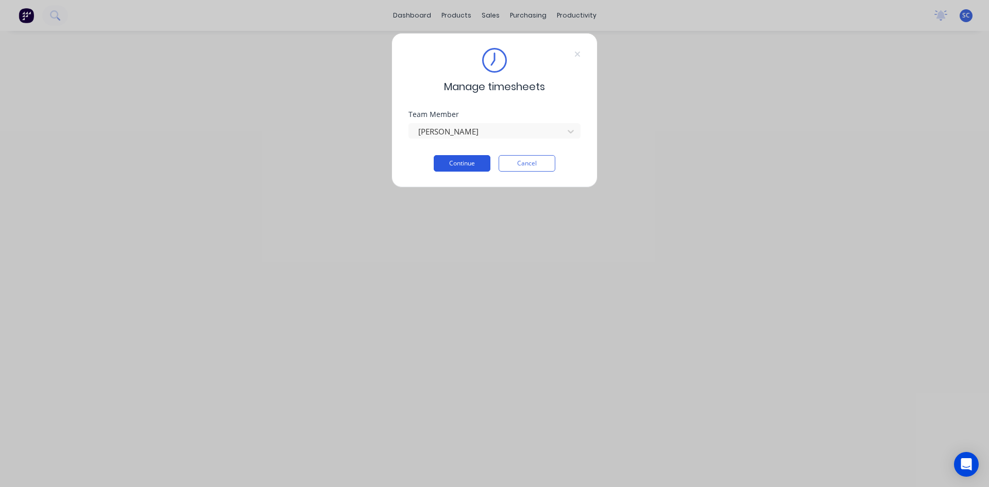
click at [471, 165] on button "Continue" at bounding box center [462, 163] width 57 height 16
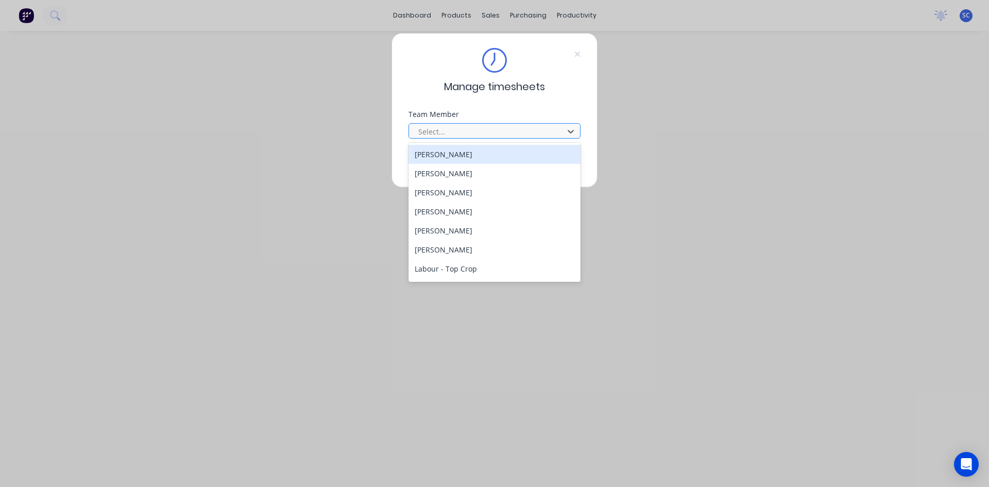
click at [504, 132] on div at bounding box center [487, 131] width 141 height 13
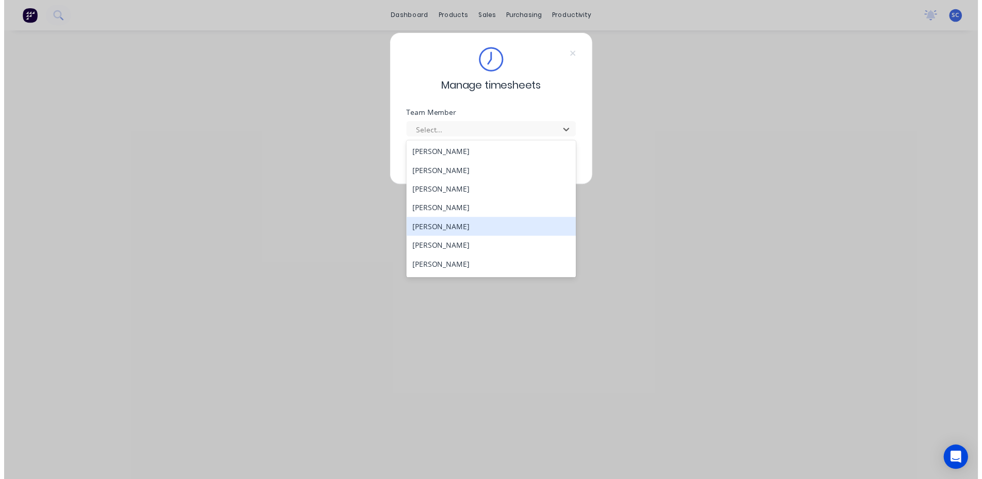
scroll to position [303, 0]
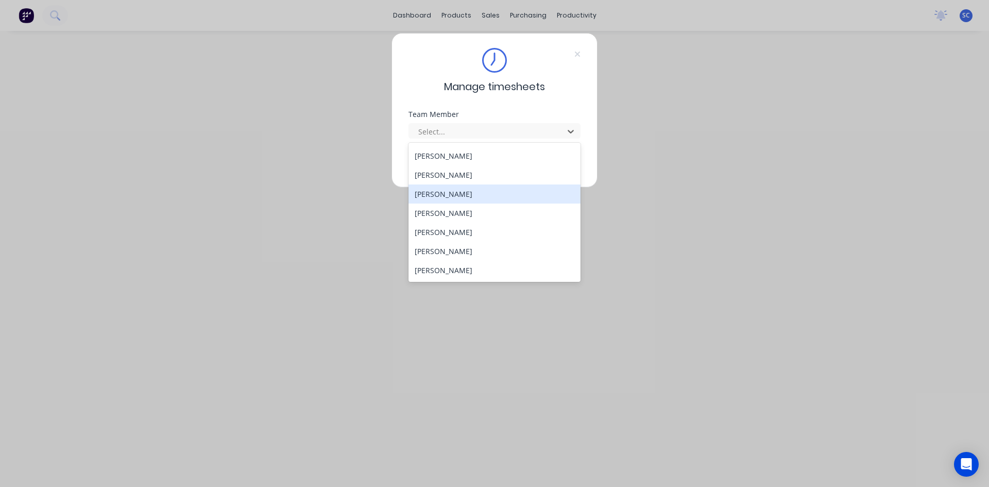
click at [515, 190] on div "[PERSON_NAME]" at bounding box center [495, 193] width 172 height 19
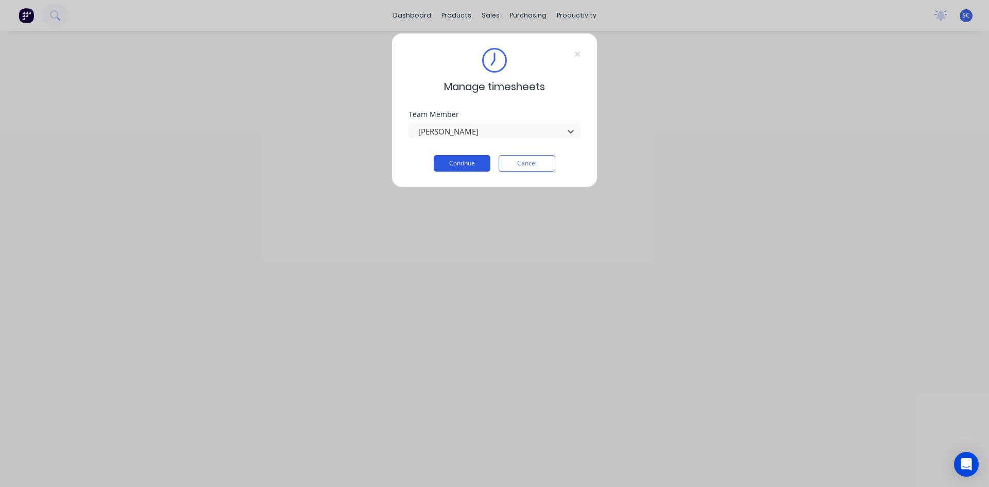
click at [480, 162] on button "Continue" at bounding box center [462, 163] width 57 height 16
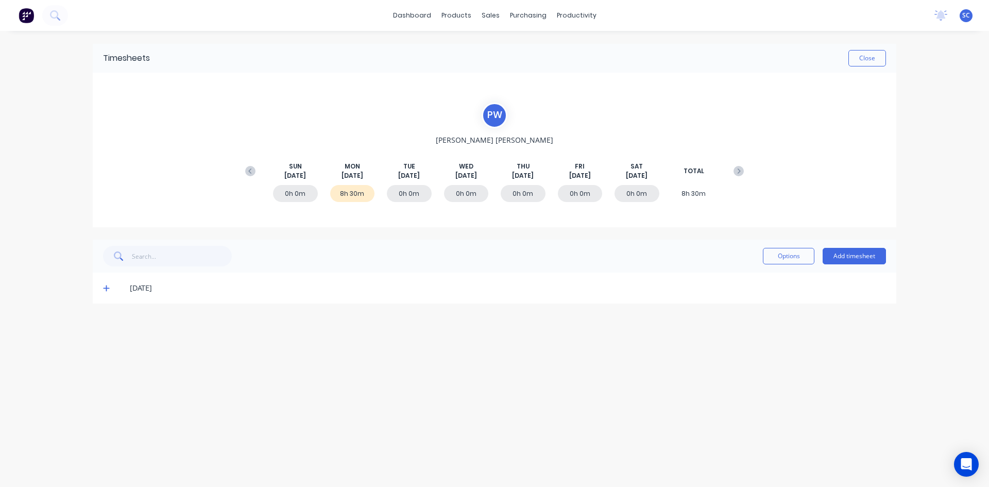
click at [104, 286] on div "[DATE]" at bounding box center [495, 288] width 804 height 31
click at [107, 288] on icon at bounding box center [106, 288] width 6 height 6
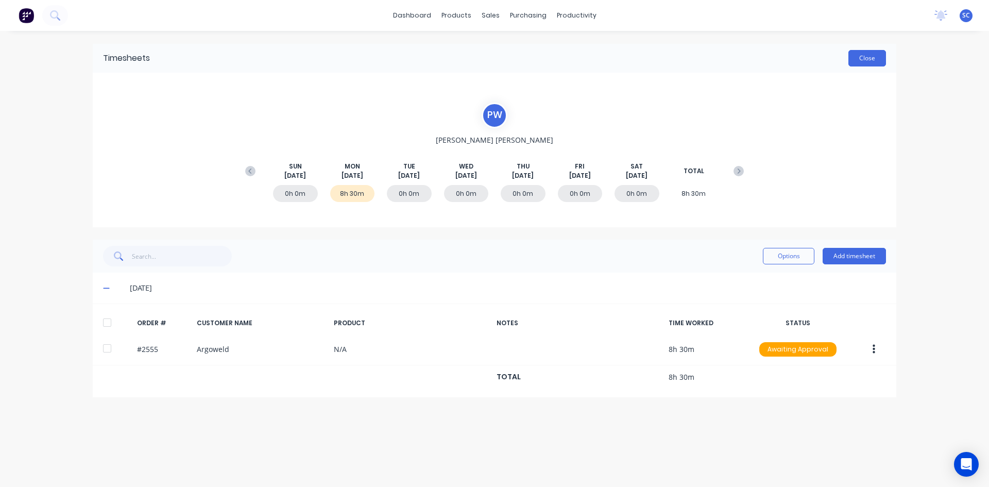
click at [872, 55] on button "Close" at bounding box center [868, 58] width 38 height 16
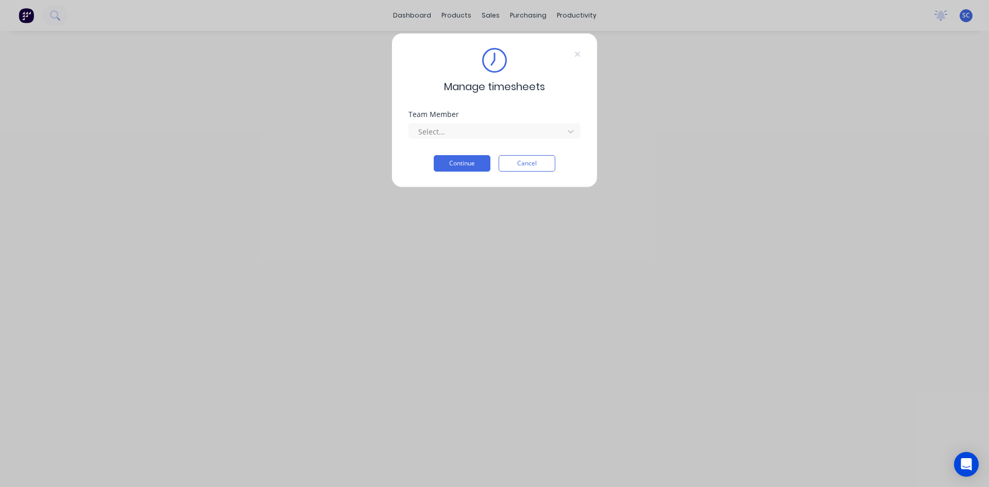
click at [538, 173] on div "Manage timesheets Team Member Select... Continue Cancel" at bounding box center [495, 110] width 206 height 155
click at [539, 162] on button "Cancel" at bounding box center [527, 163] width 57 height 16
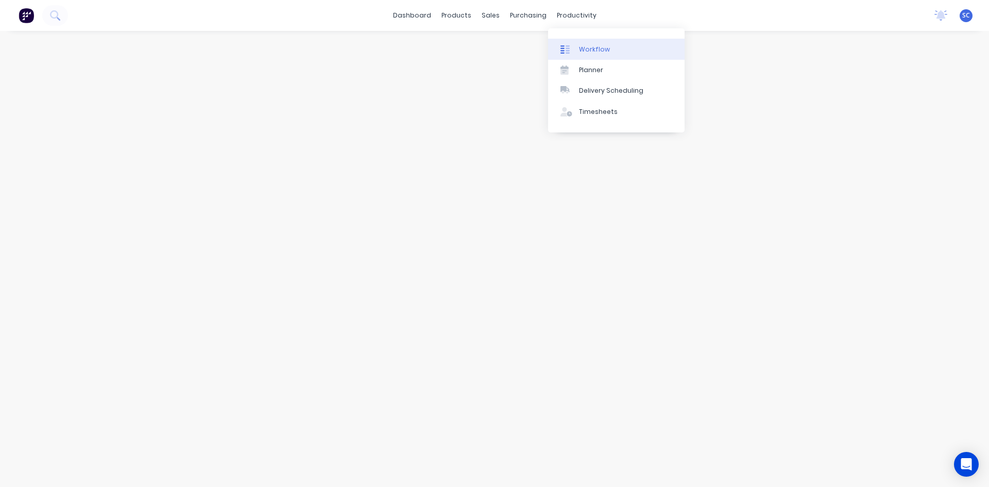
click at [591, 49] on div "Workflow" at bounding box center [594, 49] width 31 height 9
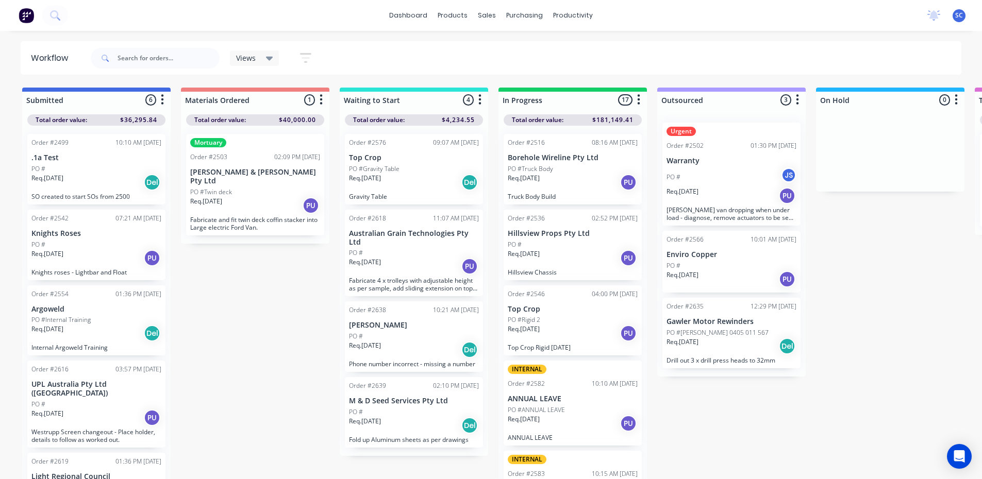
click at [549, 179] on div "Req. [DATE] PU" at bounding box center [573, 183] width 130 height 18
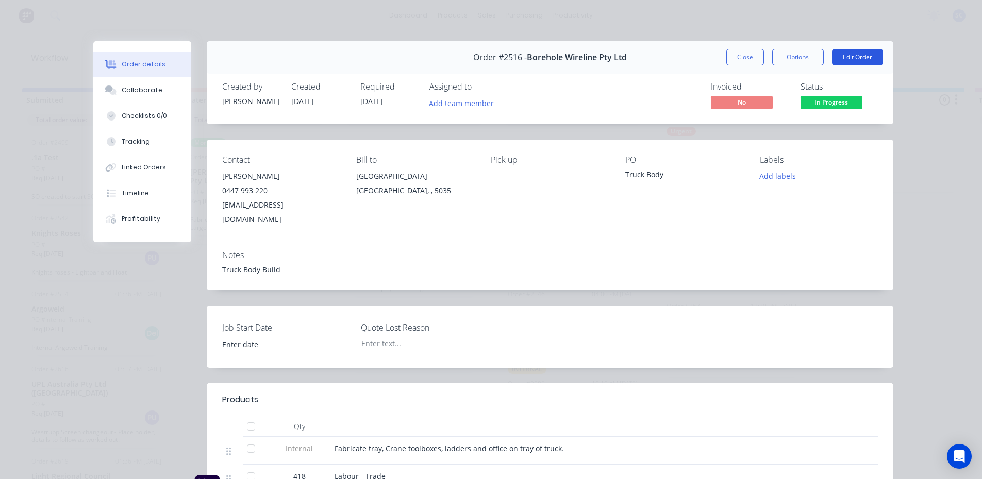
click at [849, 57] on button "Edit Order" at bounding box center [857, 57] width 51 height 16
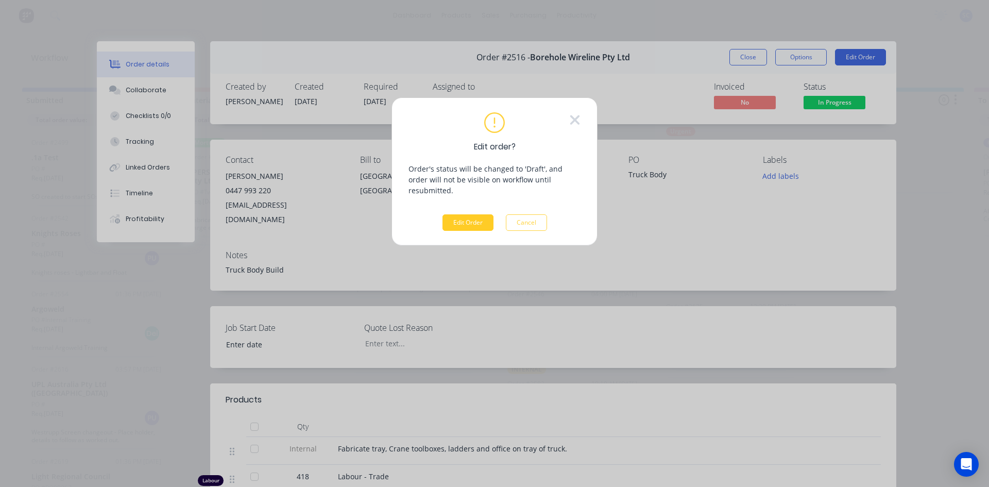
click at [462, 214] on button "Edit Order" at bounding box center [468, 222] width 51 height 16
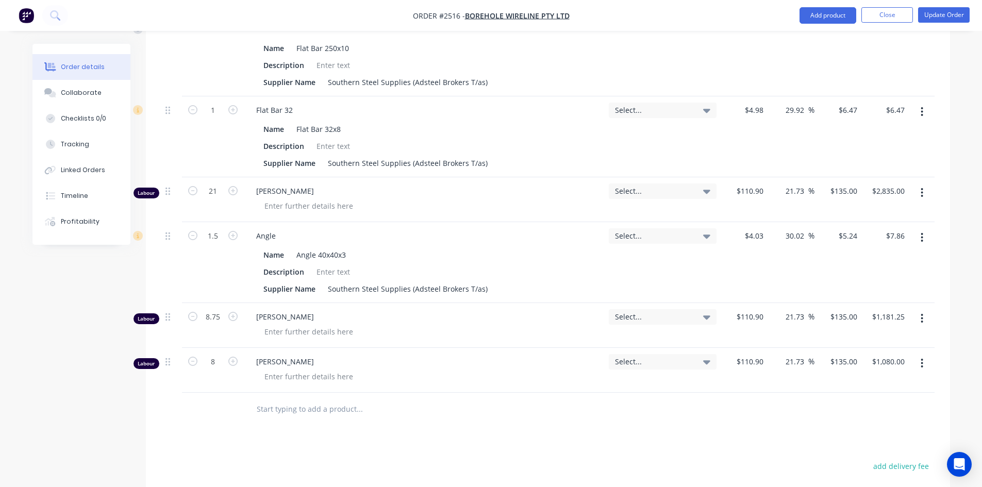
scroll to position [721, 0]
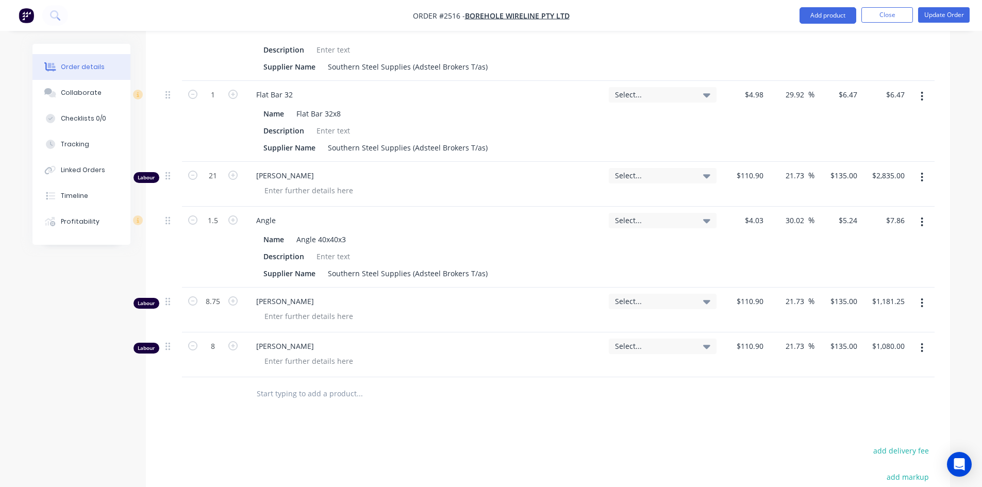
click at [285, 395] on input "text" at bounding box center [359, 393] width 206 height 21
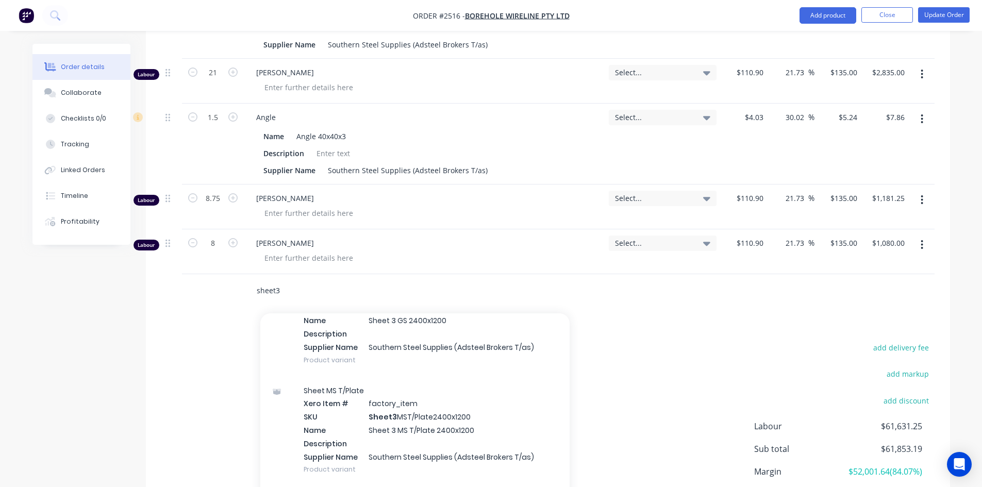
scroll to position [979, 0]
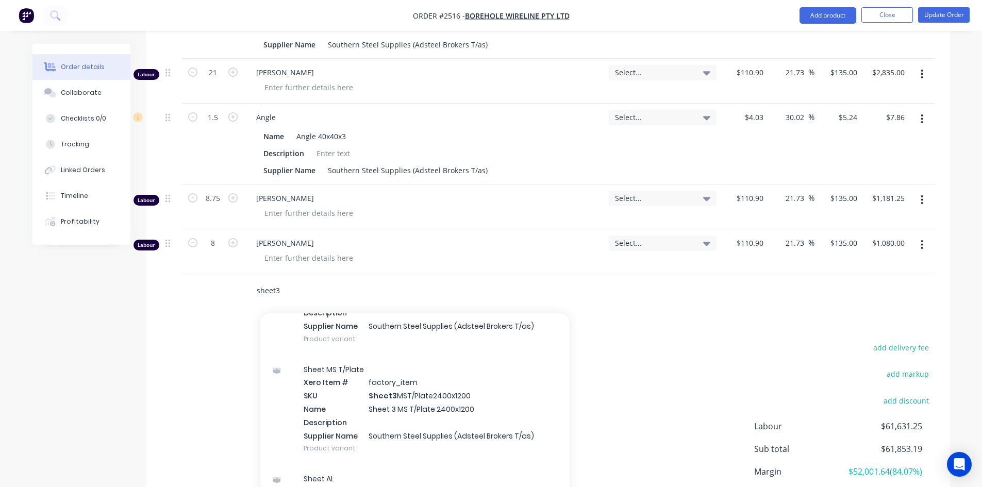
type input "sheet3"
click at [471, 393] on div "Sheet MS T/Plate Xero Item # factory_item SKU Sheet3 MST/Plate2400x1200 Name Sh…" at bounding box center [414, 409] width 309 height 110
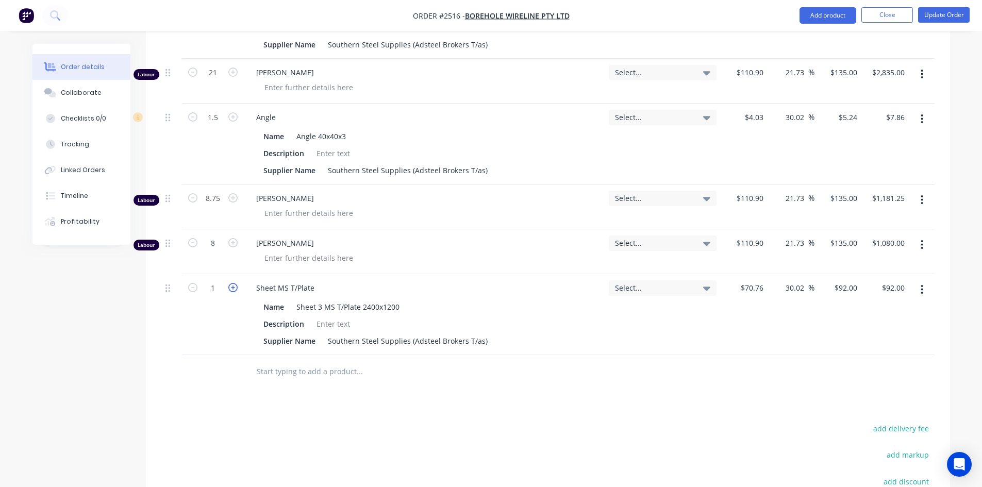
click at [234, 288] on icon "button" at bounding box center [232, 287] width 9 height 9
type input "2"
type input "$184.00"
click at [234, 288] on icon "button" at bounding box center [232, 287] width 9 height 9
type input "3"
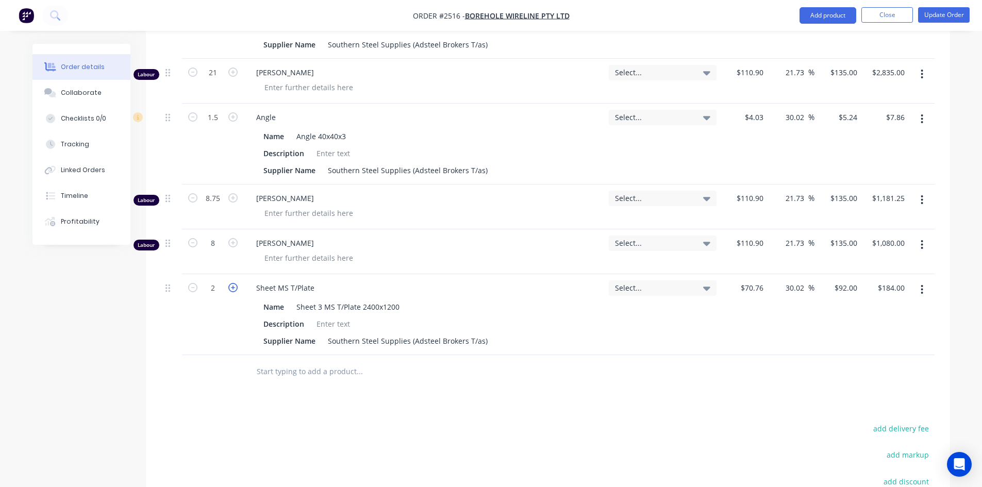
type input "$276.00"
click at [234, 288] on icon "button" at bounding box center [232, 287] width 9 height 9
type input "4"
type input "$368.00"
click at [234, 288] on icon "button" at bounding box center [232, 287] width 9 height 9
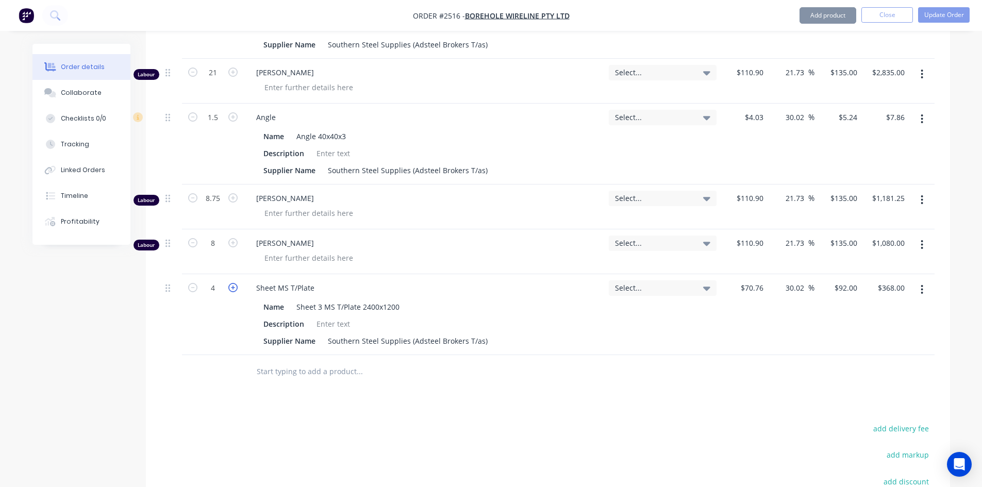
type input "5"
type input "$460.00"
click at [234, 288] on icon "button" at bounding box center [232, 287] width 9 height 9
type input "6"
type input "$552.00"
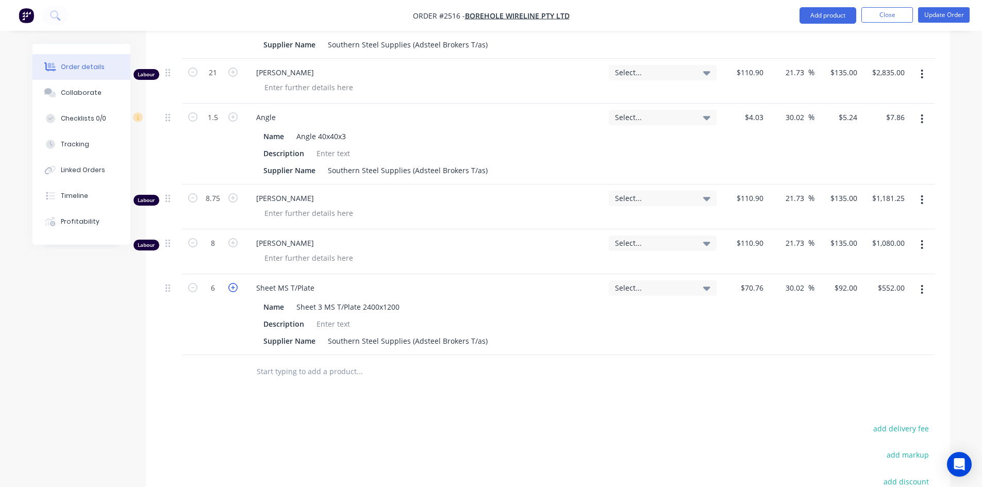
click at [234, 288] on icon "button" at bounding box center [232, 287] width 9 height 9
type input "7"
type input "$644.00"
click at [234, 288] on icon "button" at bounding box center [232, 287] width 9 height 9
type input "8"
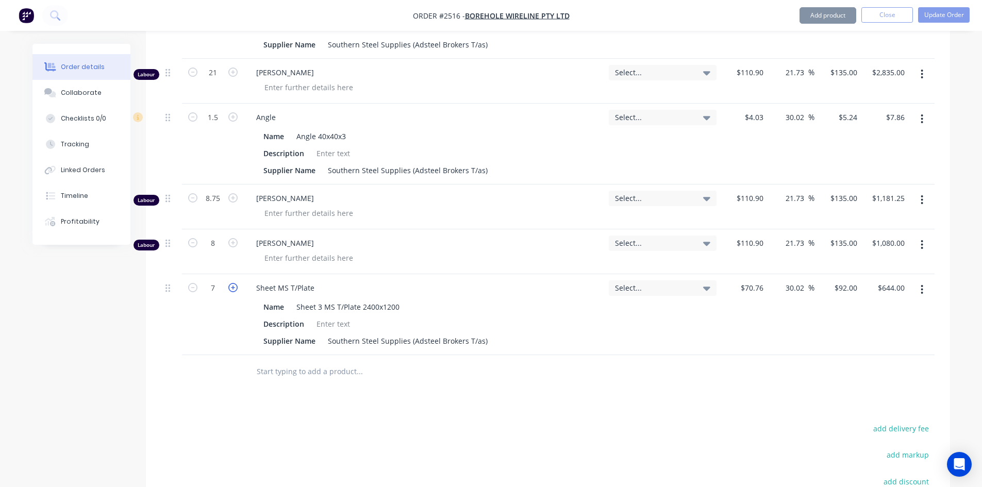
type input "$736.00"
click at [234, 288] on icon "button" at bounding box center [232, 287] width 9 height 9
type input "9"
type input "$828.00"
click at [234, 288] on icon "button" at bounding box center [232, 287] width 9 height 9
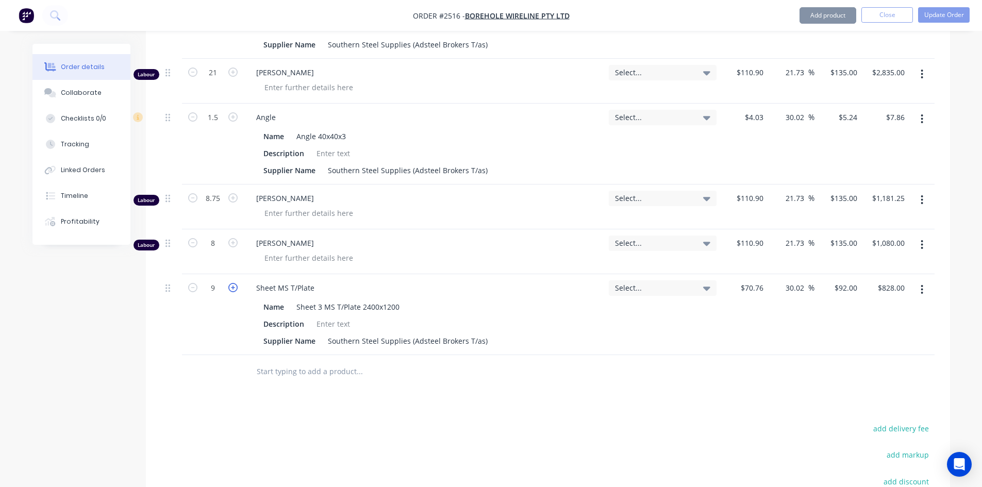
type input "10"
type input "$920.00"
click at [234, 288] on icon "button" at bounding box center [232, 287] width 9 height 9
type input "11"
type input "$1,012.00"
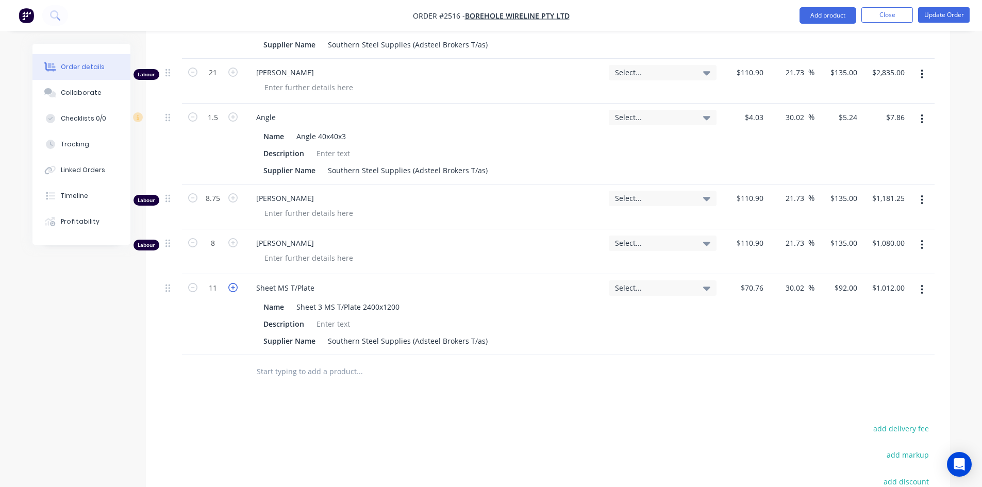
click at [234, 288] on icon "button" at bounding box center [232, 287] width 9 height 9
type input "12"
type input "$1,104.00"
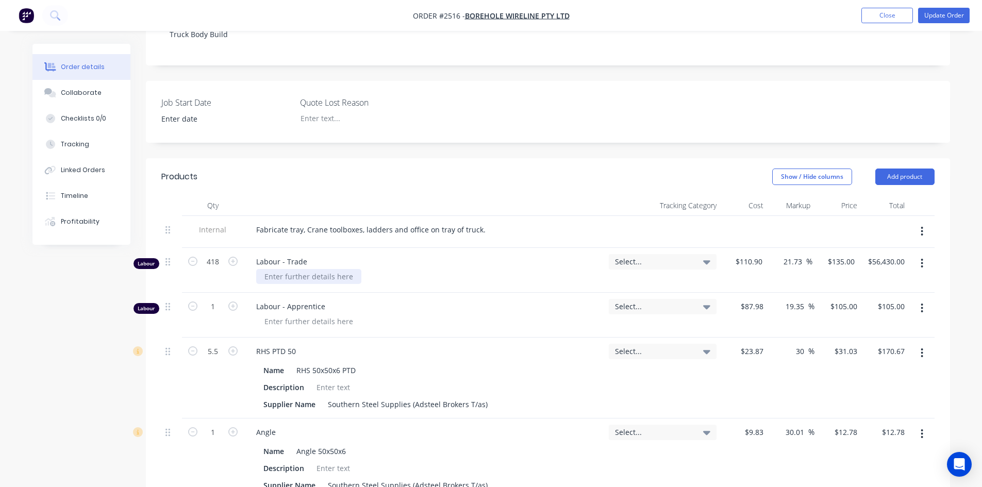
scroll to position [155, 0]
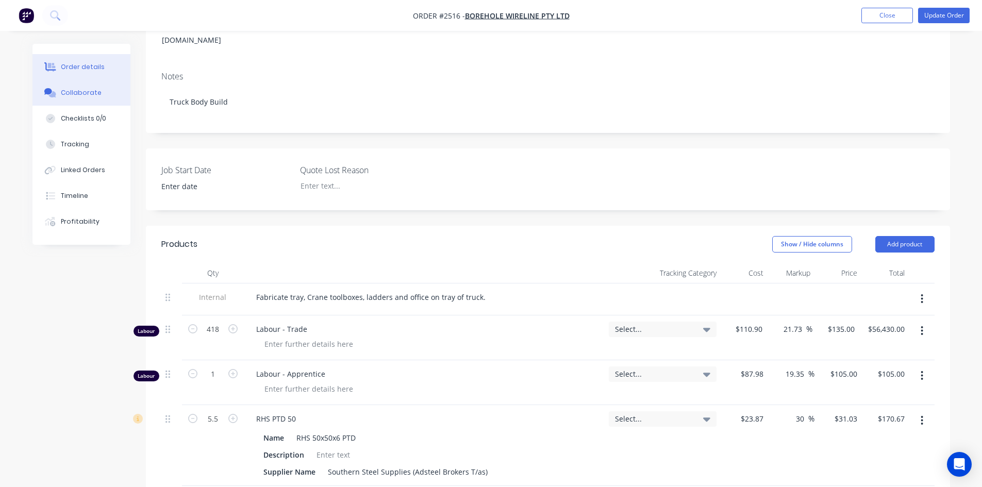
click at [104, 88] on button "Collaborate" at bounding box center [81, 93] width 98 height 26
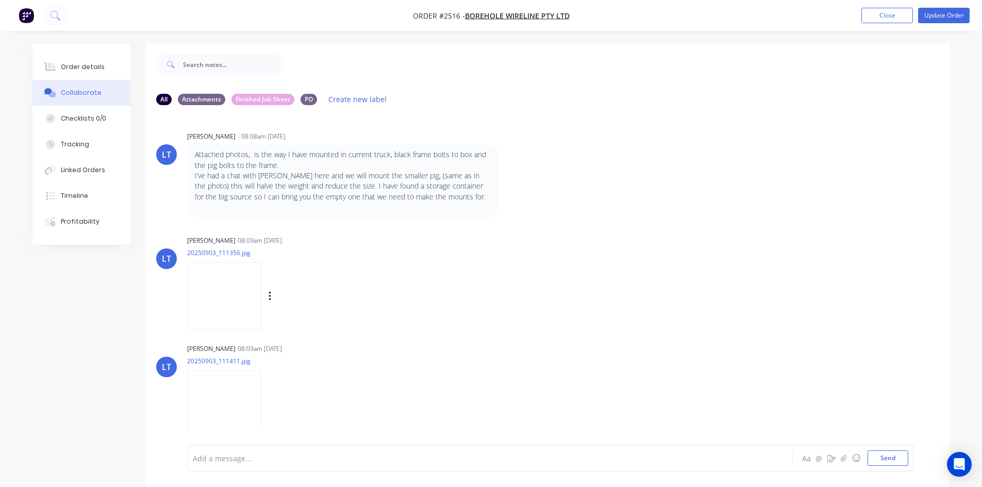
scroll to position [15, 0]
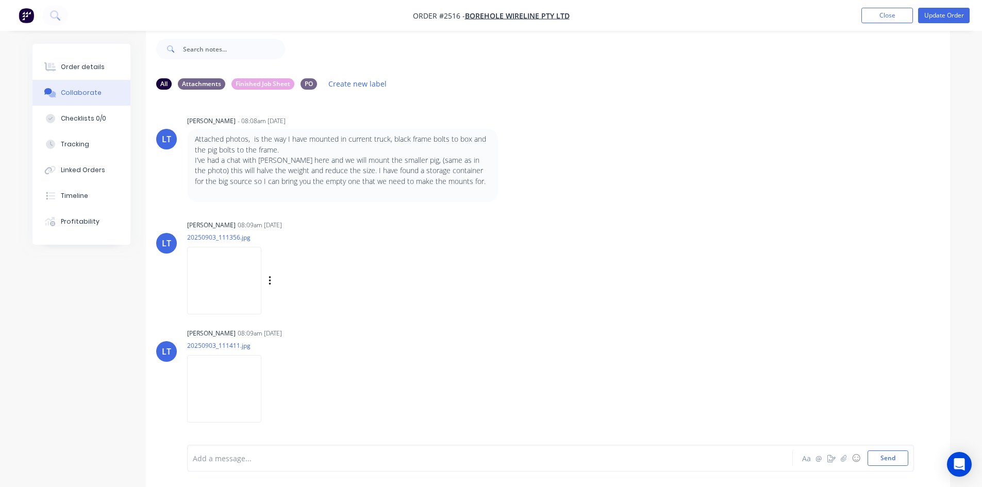
click at [229, 287] on img at bounding box center [224, 281] width 74 height 68
click at [232, 375] on img at bounding box center [224, 389] width 74 height 68
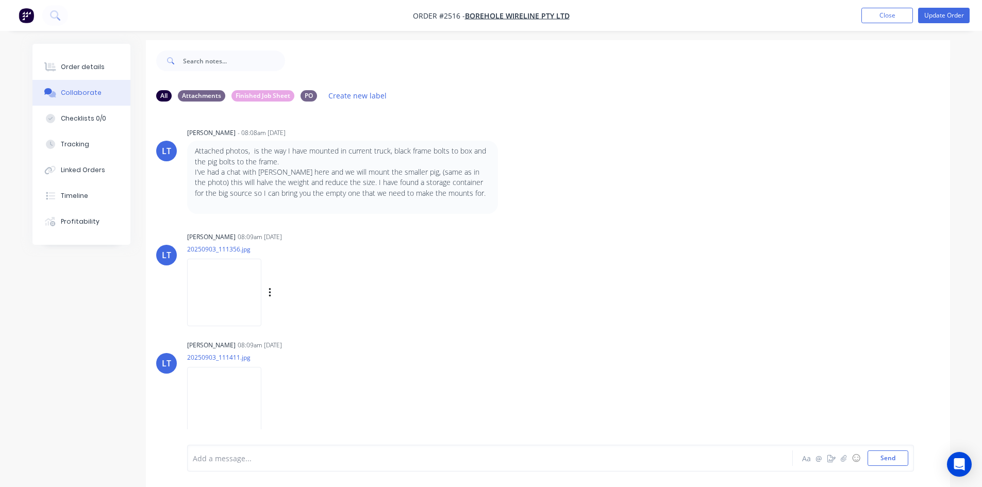
scroll to position [0, 0]
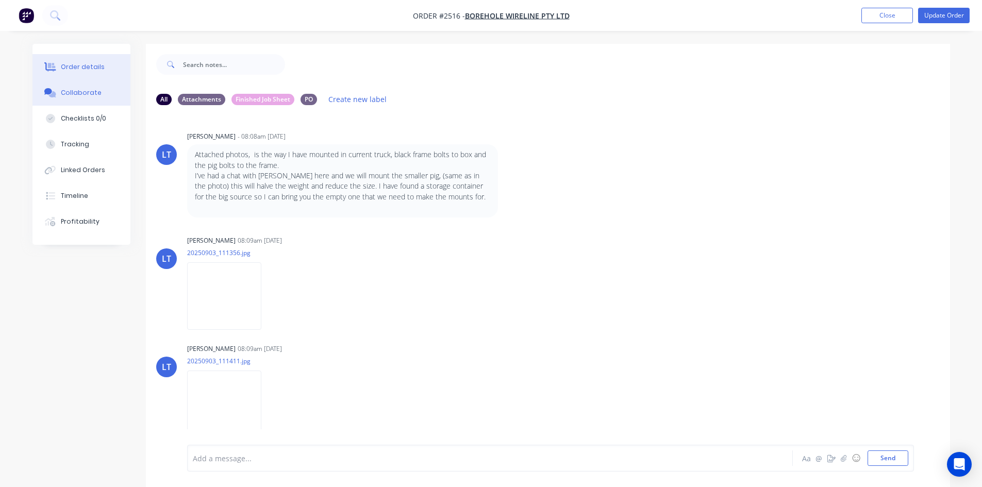
click at [110, 68] on button "Order details" at bounding box center [81, 67] width 98 height 26
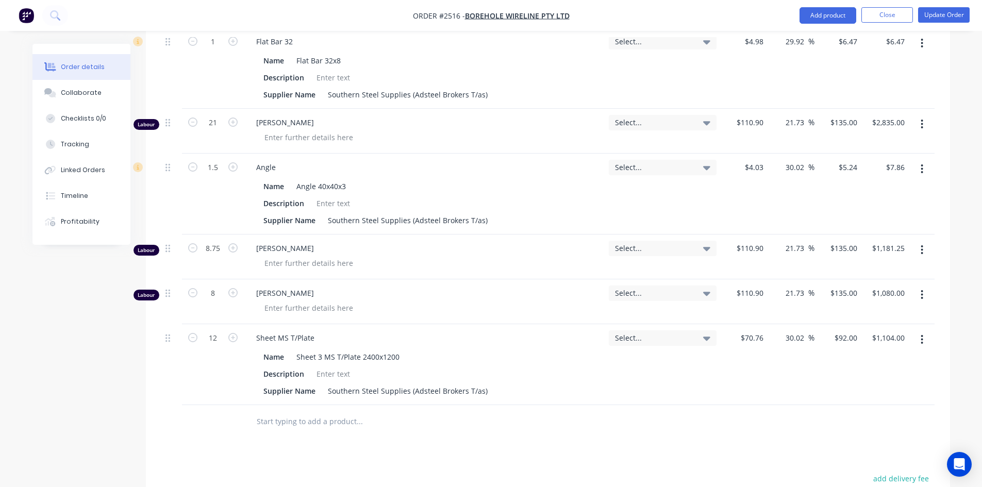
scroll to position [824, 0]
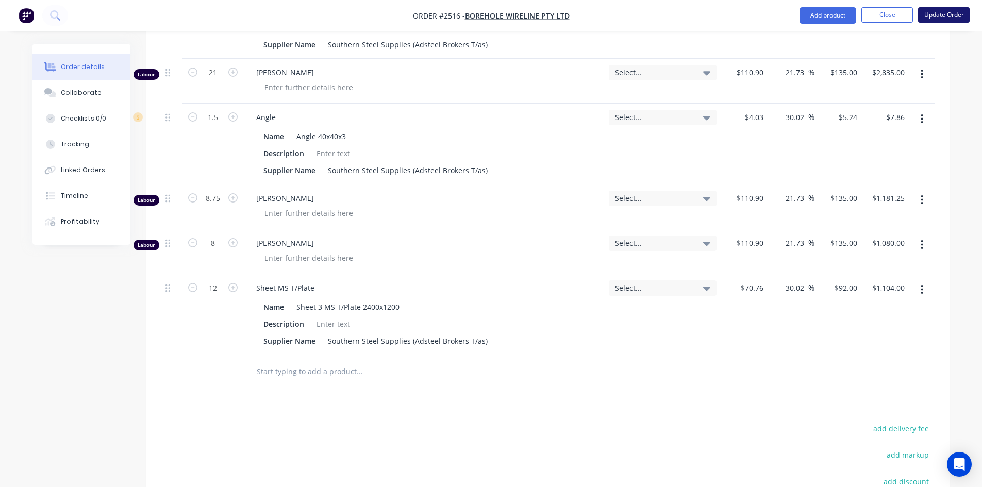
click at [936, 14] on button "Update Order" at bounding box center [944, 14] width 52 height 15
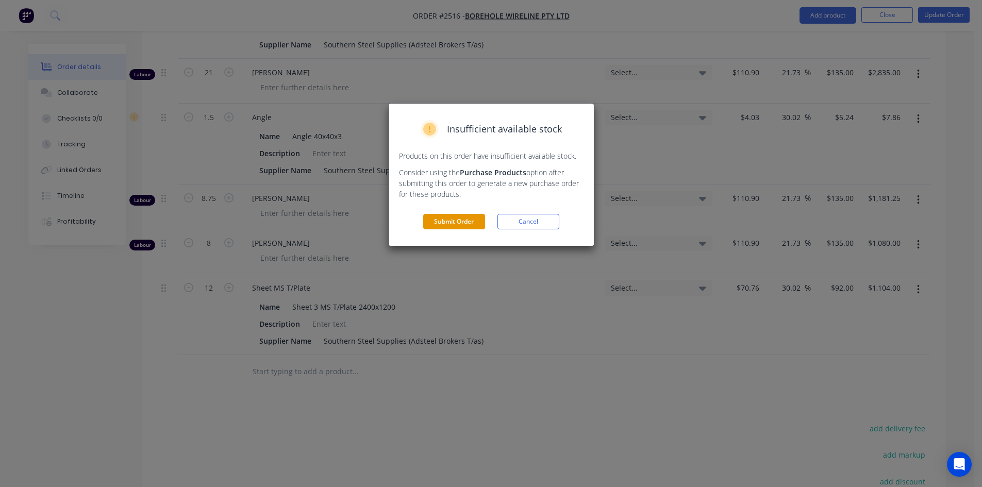
click at [454, 221] on button "Submit Order" at bounding box center [454, 221] width 62 height 15
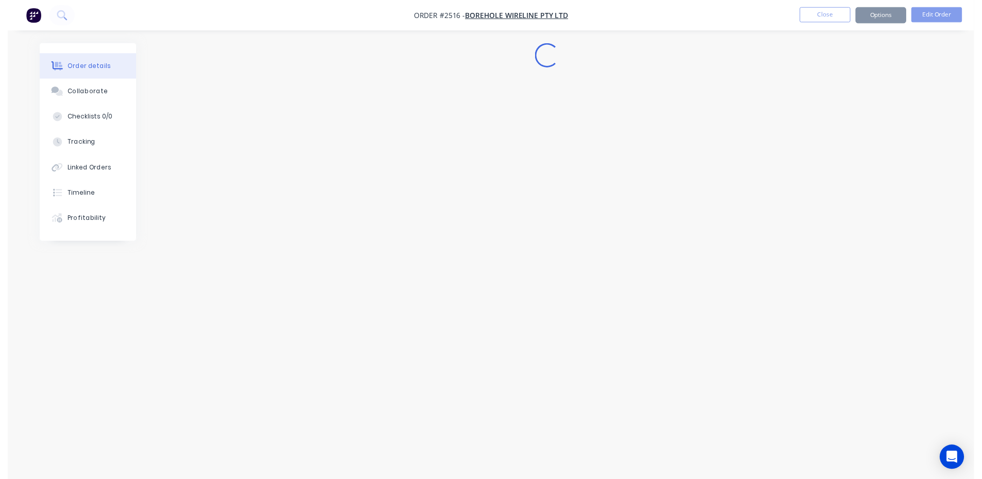
scroll to position [0, 0]
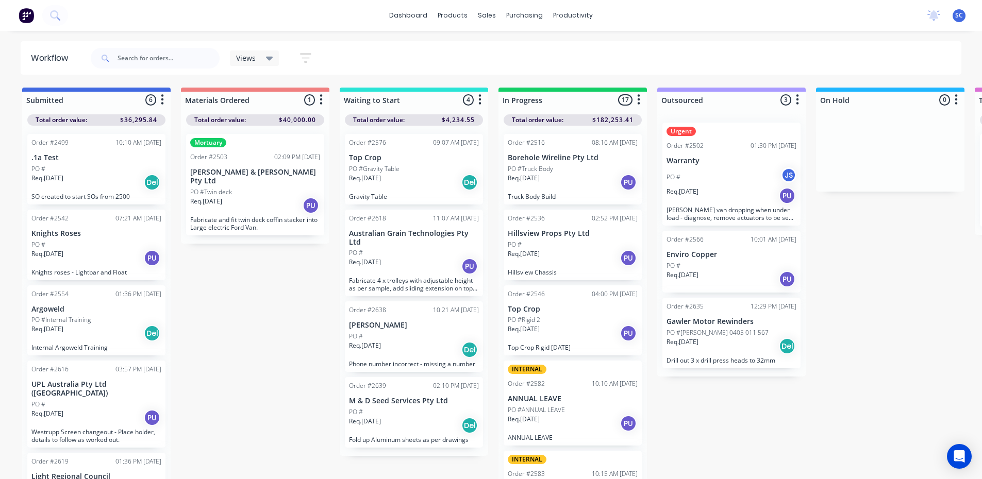
click at [586, 177] on div "Req. [DATE] PU" at bounding box center [573, 183] width 130 height 18
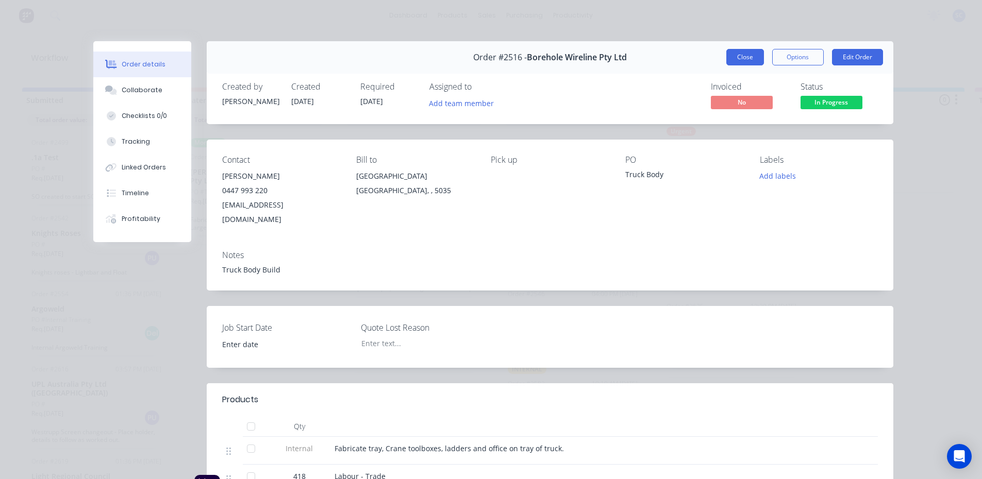
click at [749, 55] on button "Close" at bounding box center [745, 57] width 38 height 16
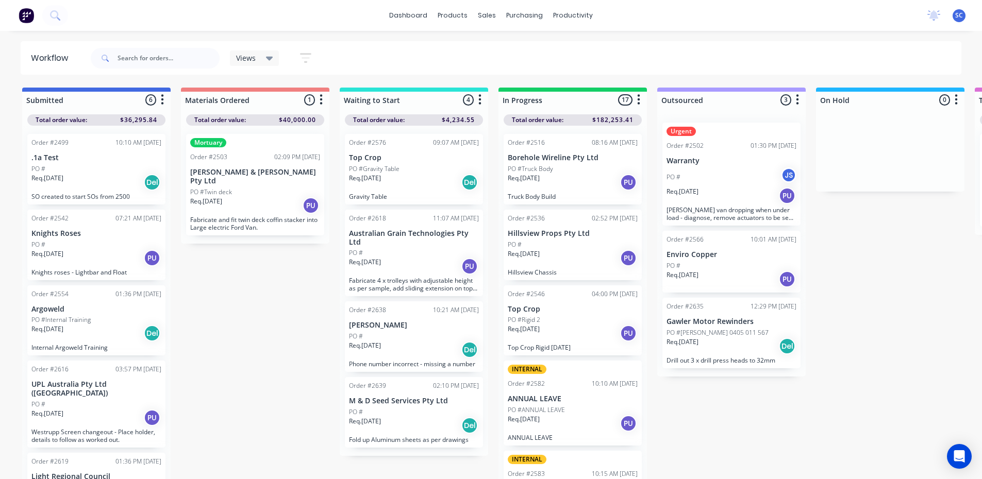
click at [559, 249] on div "Req. [DATE] PU" at bounding box center [573, 258] width 130 height 18
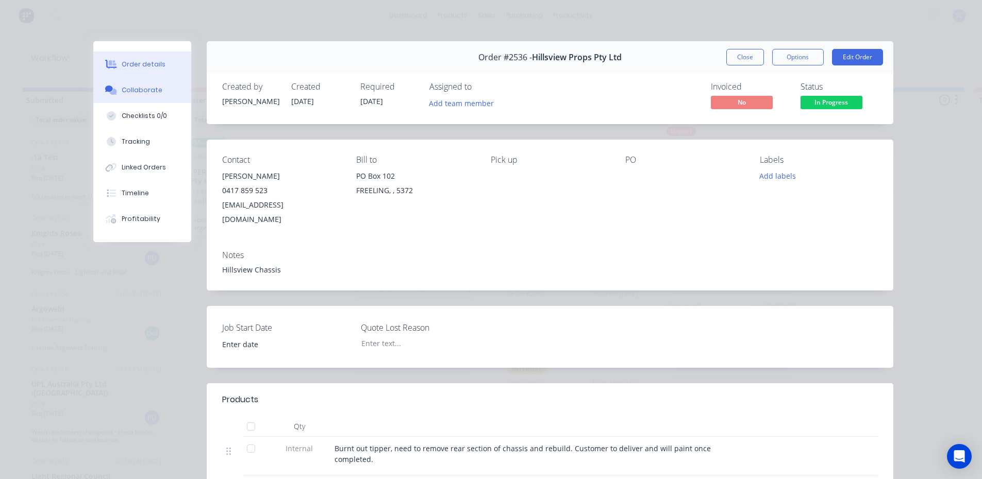
click at [153, 93] on div "Collaborate" at bounding box center [142, 90] width 41 height 9
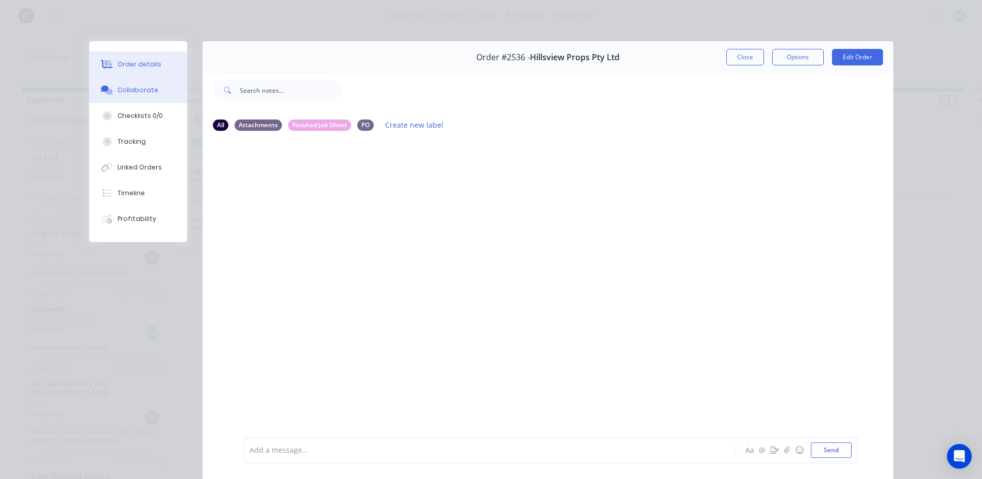
click at [170, 65] on button "Order details" at bounding box center [138, 65] width 98 height 26
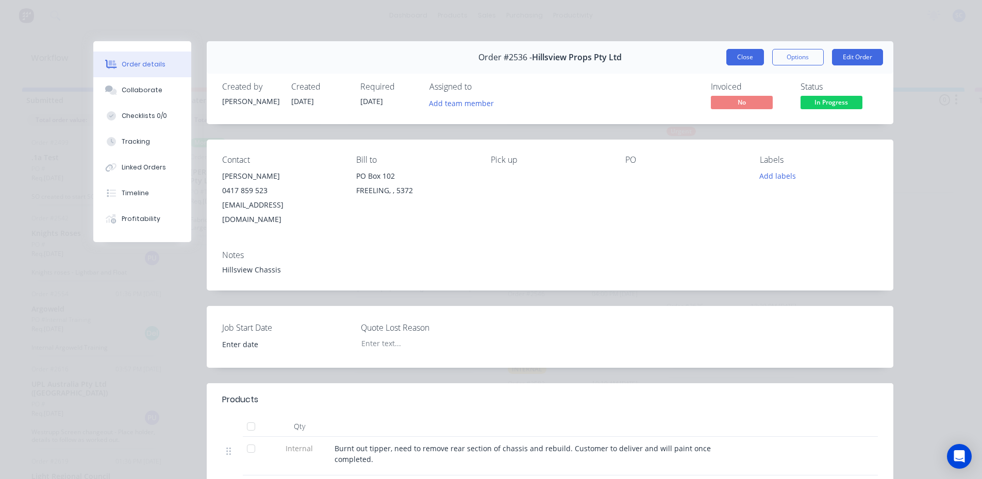
click at [734, 61] on button "Close" at bounding box center [745, 57] width 38 height 16
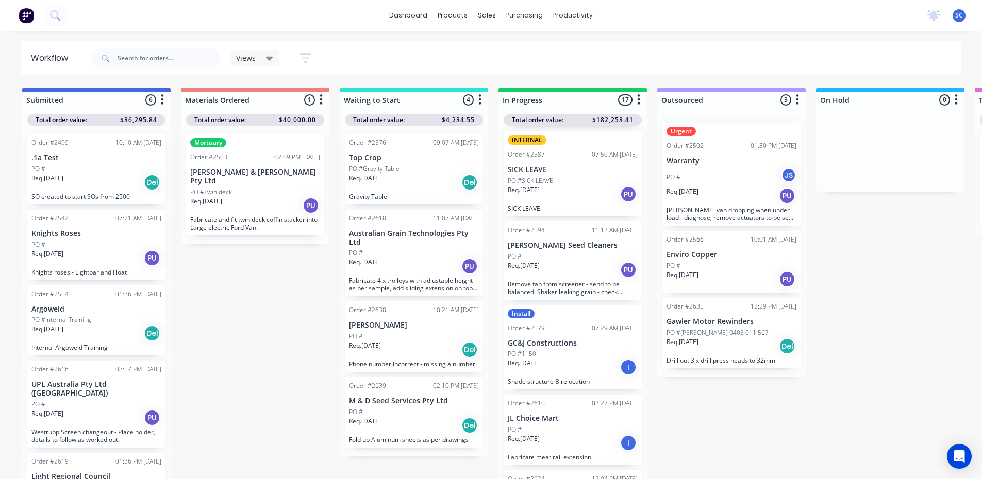
scroll to position [412, 0]
